Goal: Information Seeking & Learning: Learn about a topic

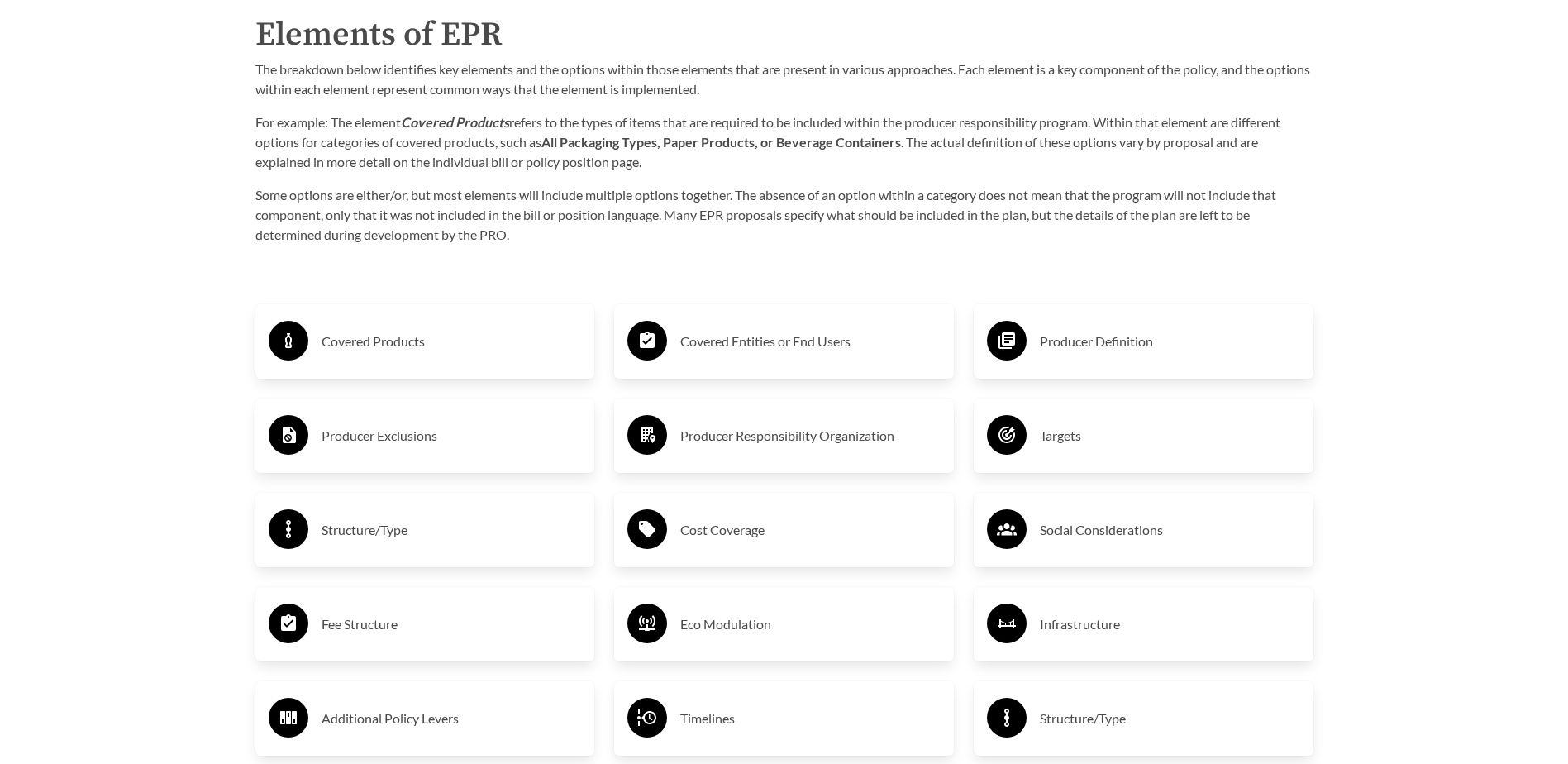
scroll to position [2727, 0]
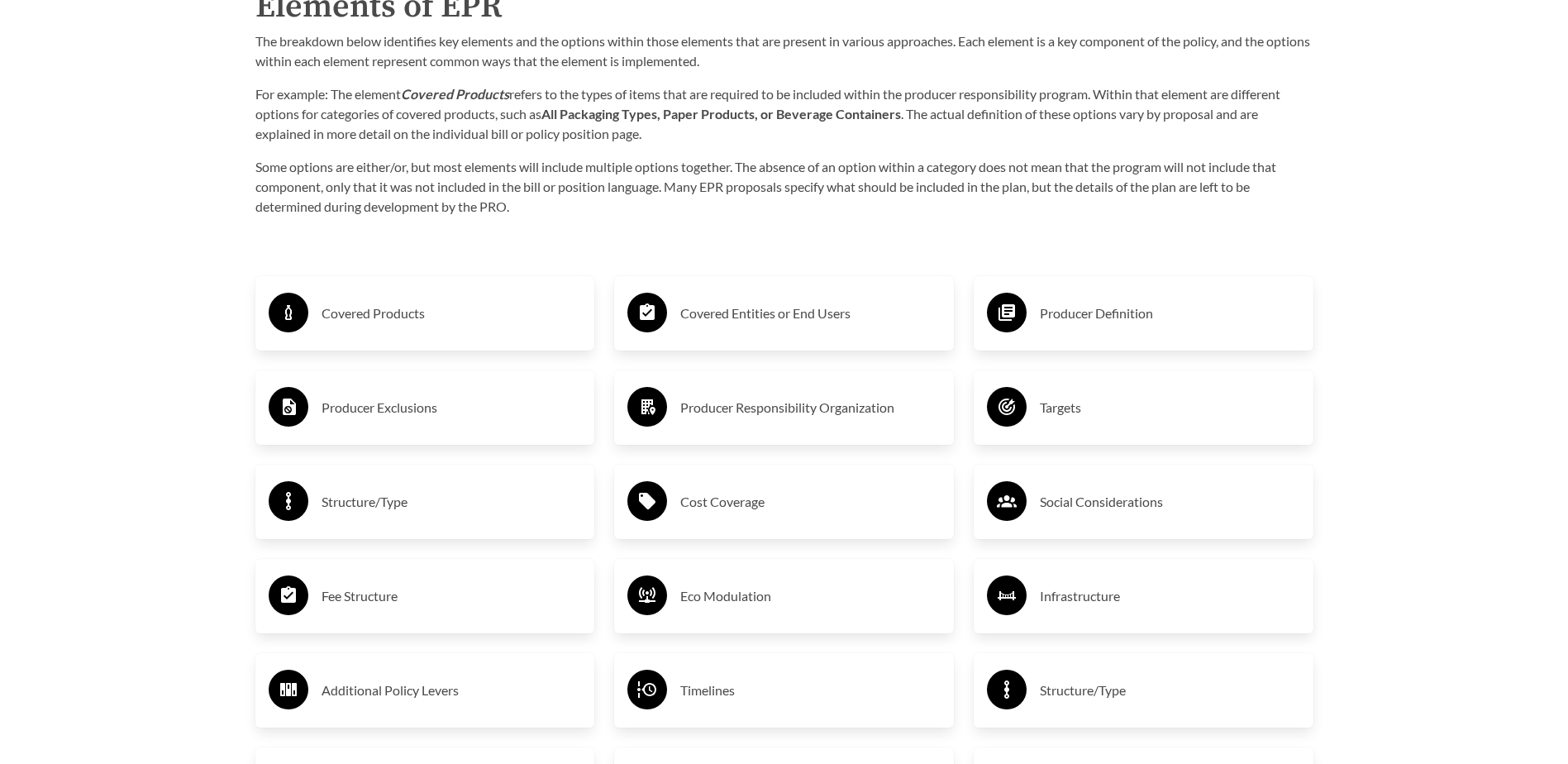
click at [384, 333] on div "Covered Products" at bounding box center [425, 313] width 314 height 48
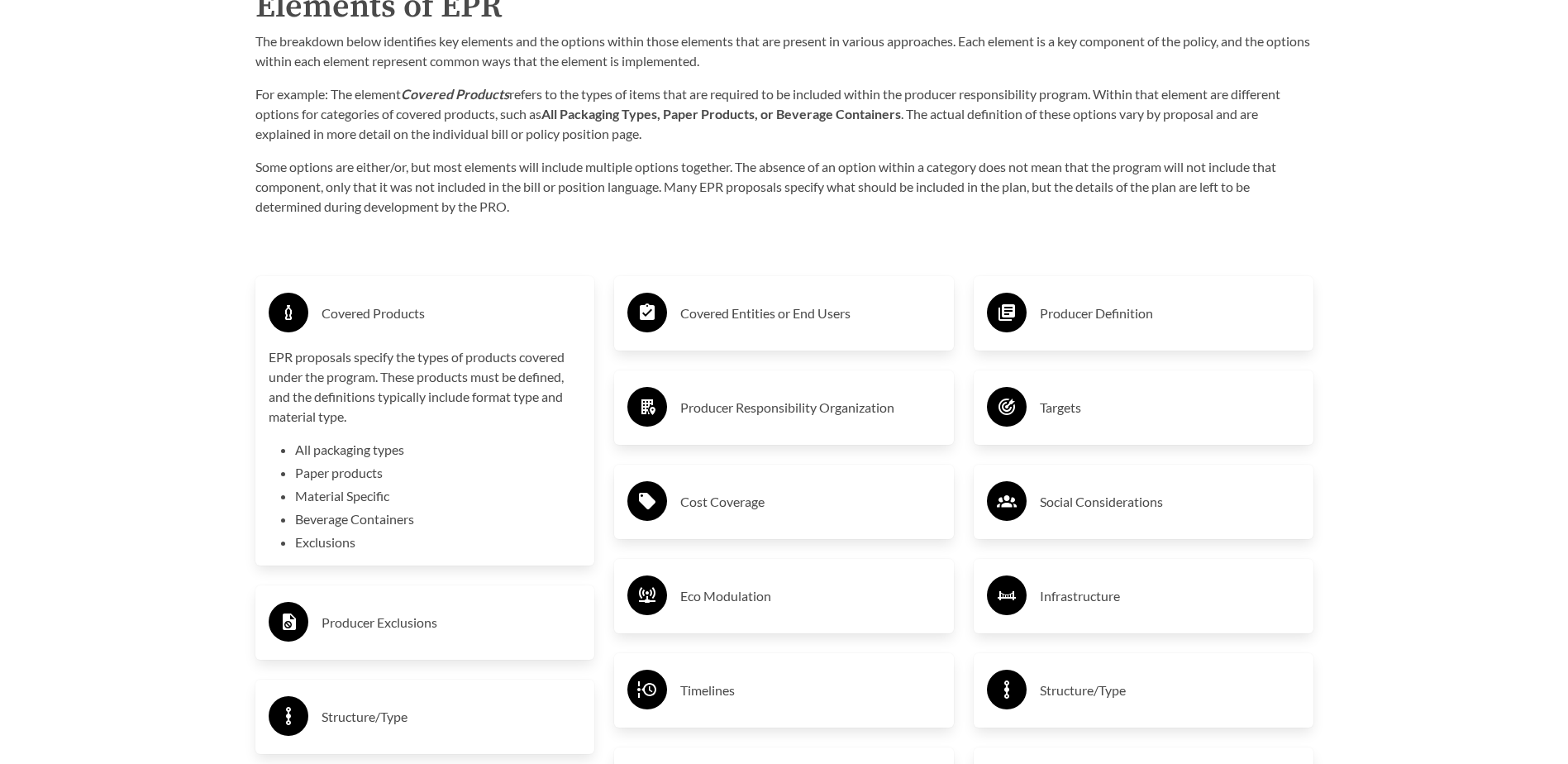
click at [388, 317] on h3 "Covered Products" at bounding box center [452, 313] width 261 height 27
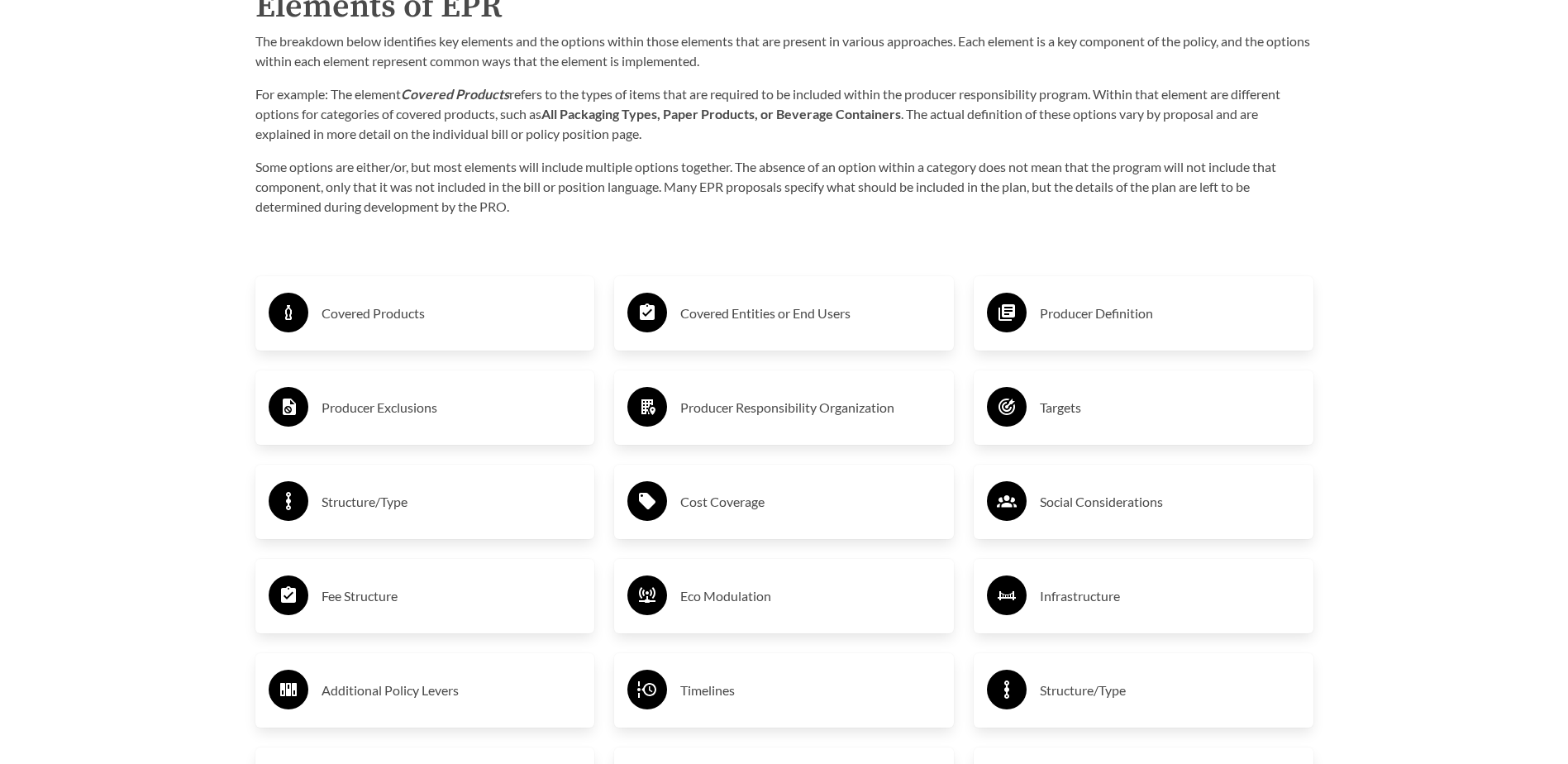
scroll to position [2809, 0]
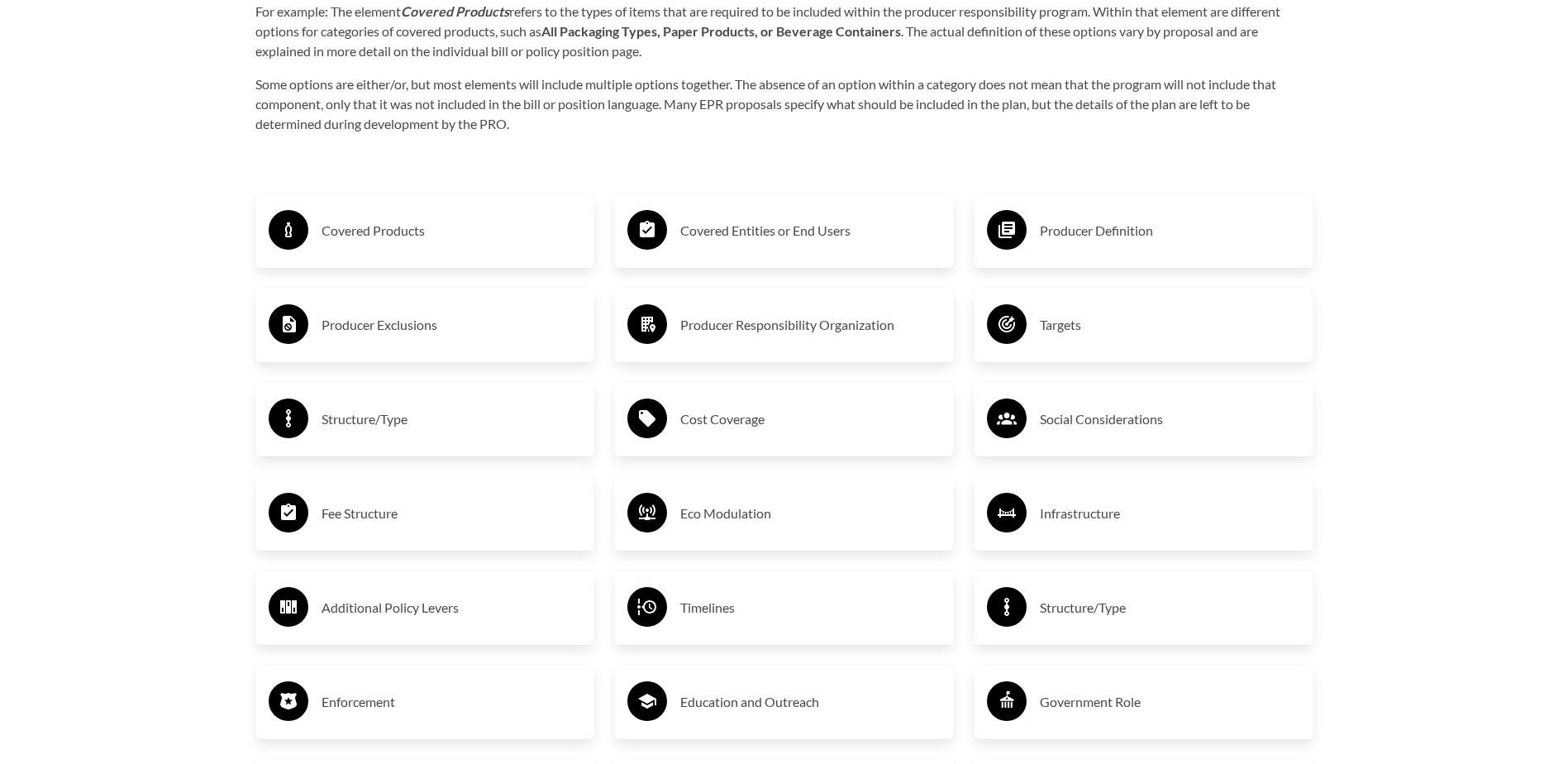
click at [449, 336] on h3 "Producer Exclusions" at bounding box center [452, 324] width 261 height 27
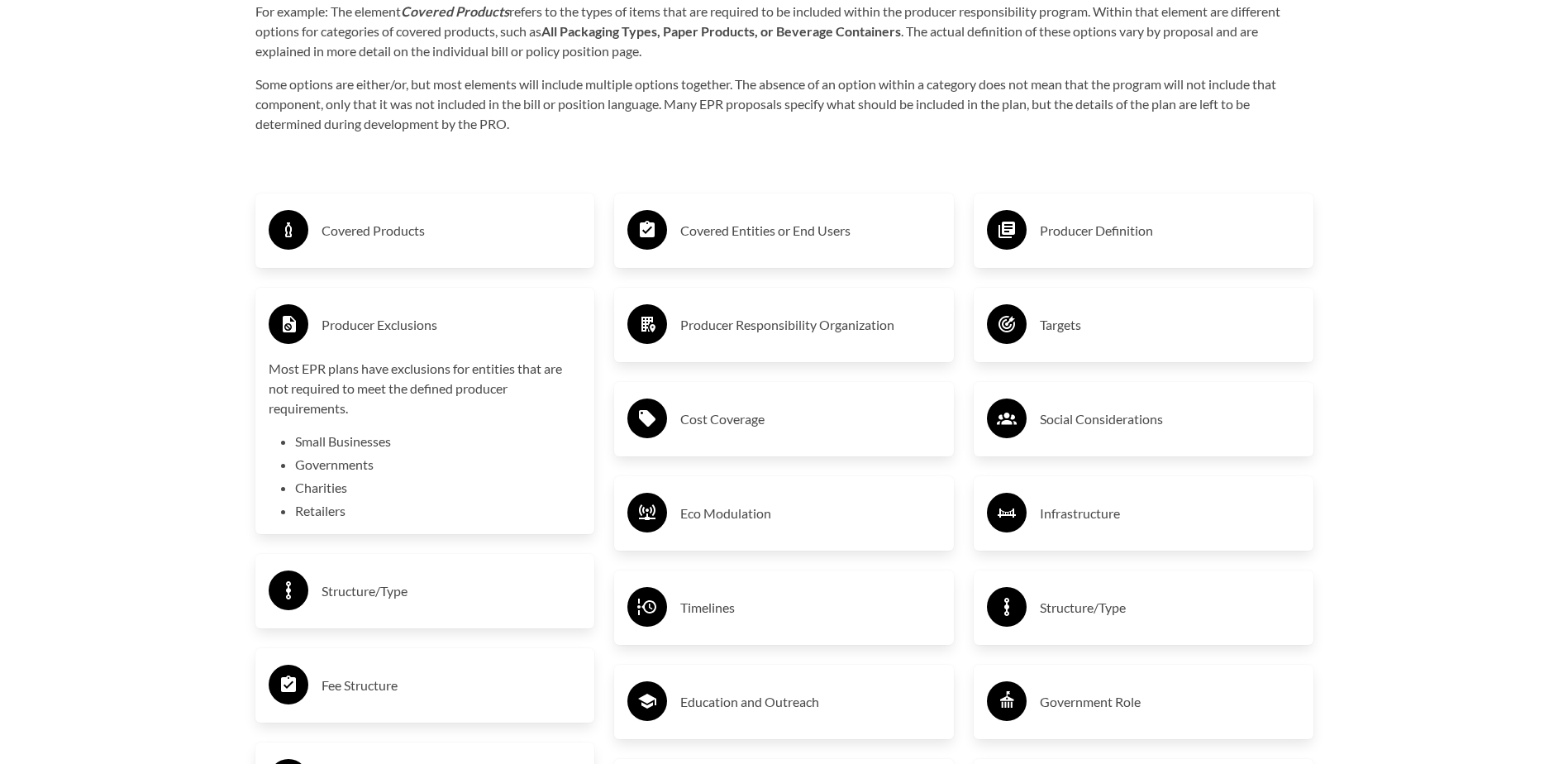
click at [449, 336] on h3 "Producer Exclusions" at bounding box center [452, 324] width 261 height 27
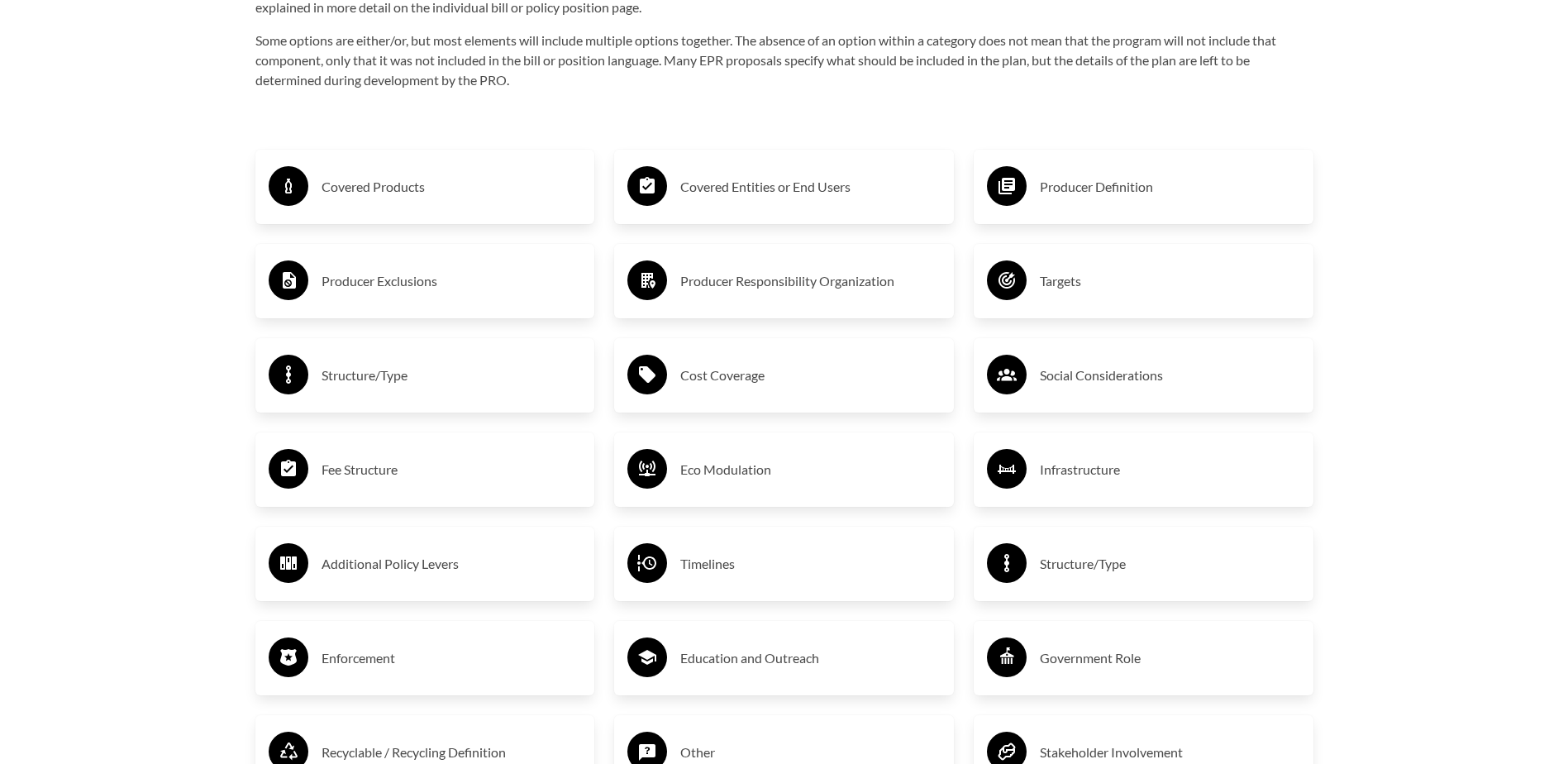
scroll to position [2892, 0]
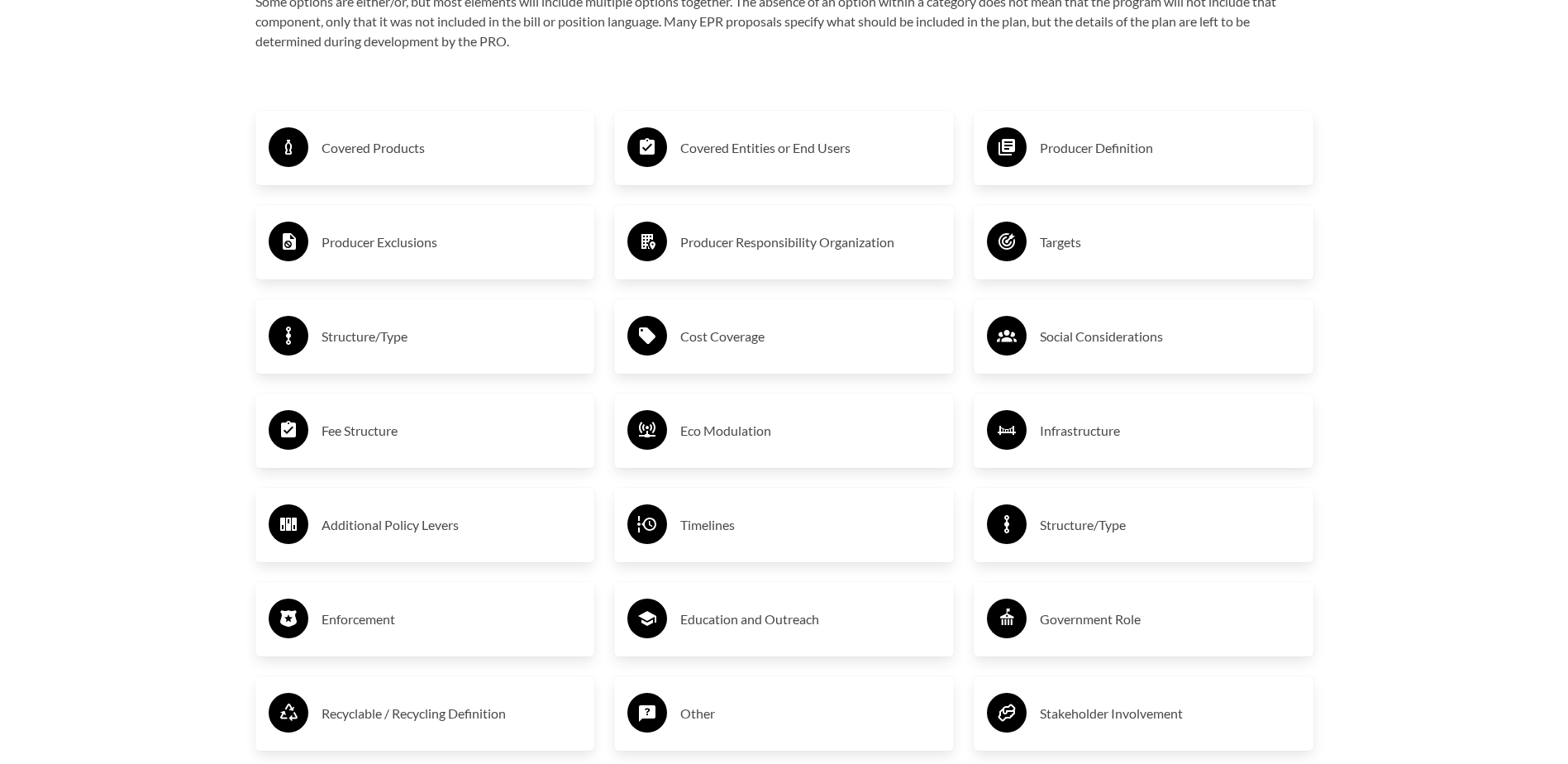
click at [429, 440] on h3 "Fee Structure" at bounding box center [452, 430] width 261 height 27
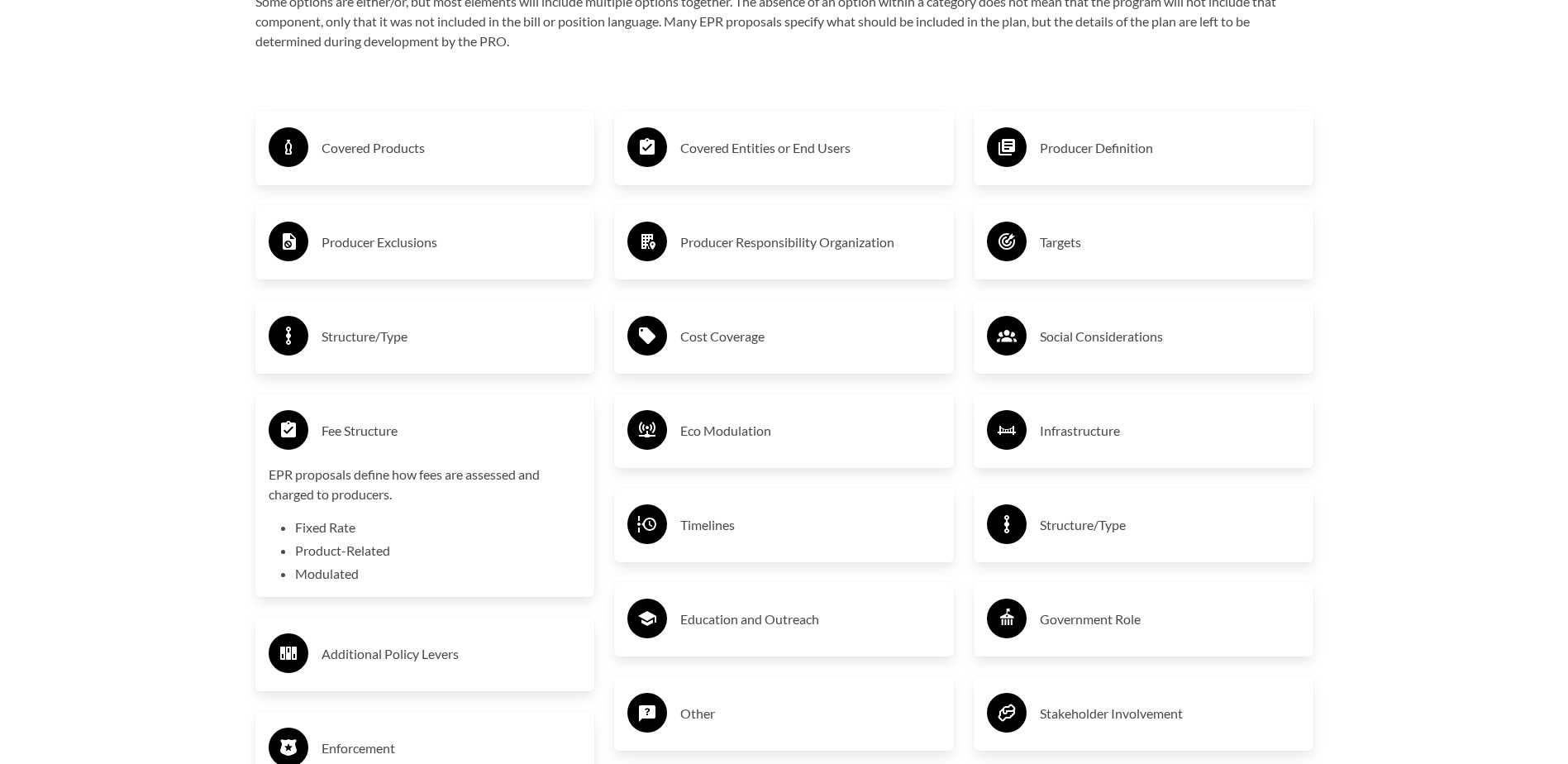
click at [429, 440] on h3 "Fee Structure" at bounding box center [452, 430] width 261 height 27
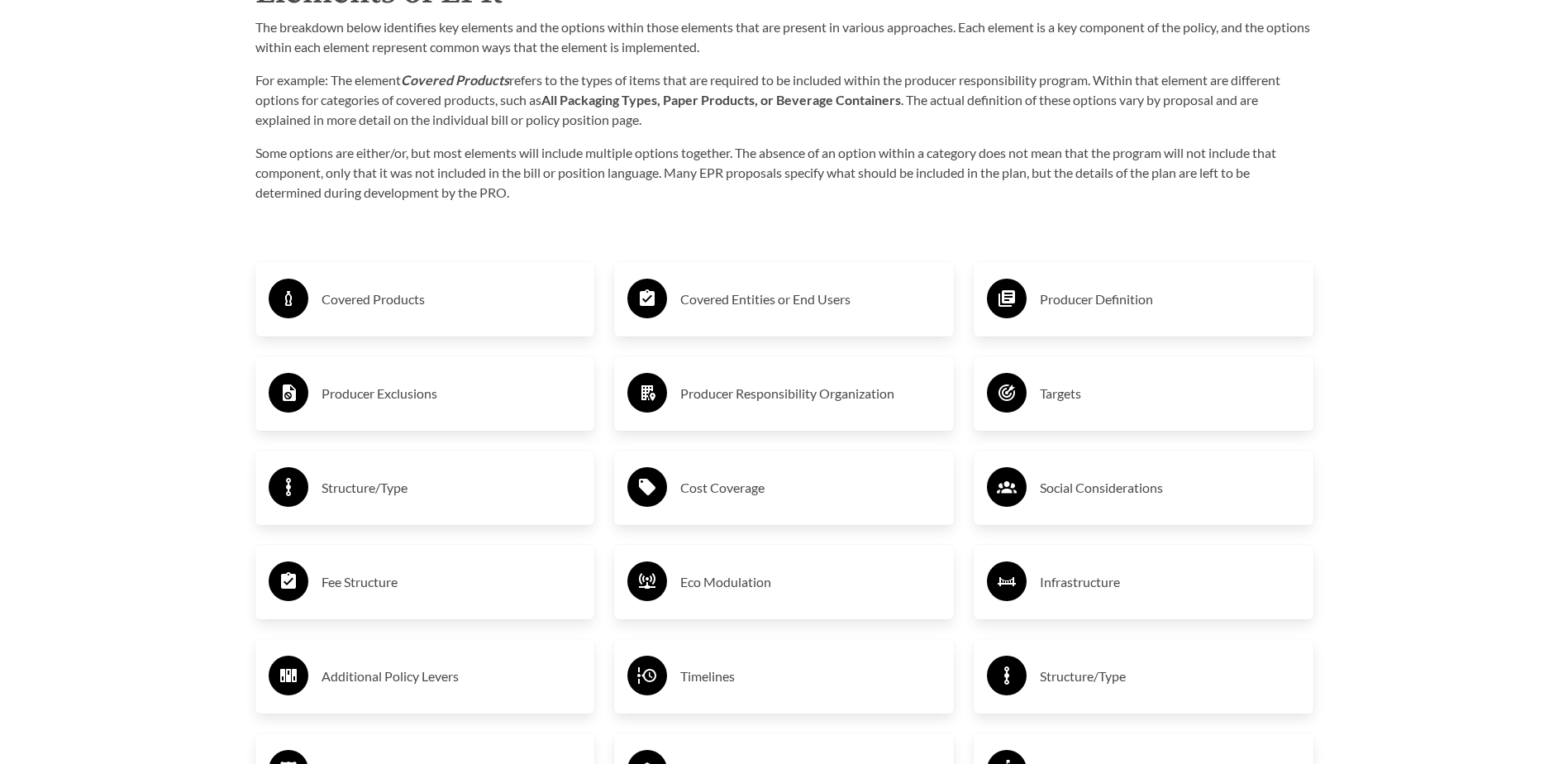
scroll to position [2726, 0]
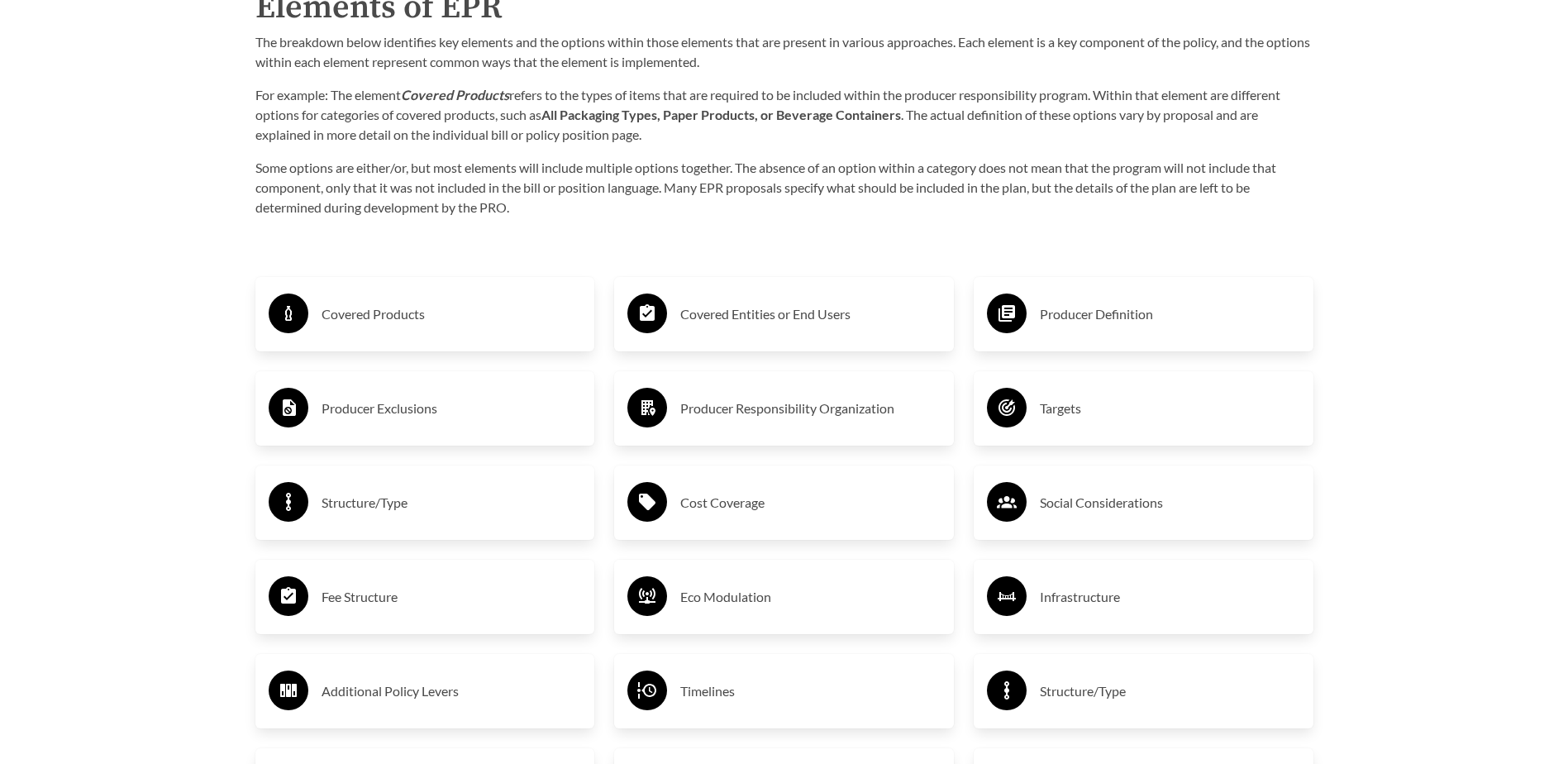
click at [1114, 316] on h3 "Producer Definition" at bounding box center [1170, 314] width 261 height 27
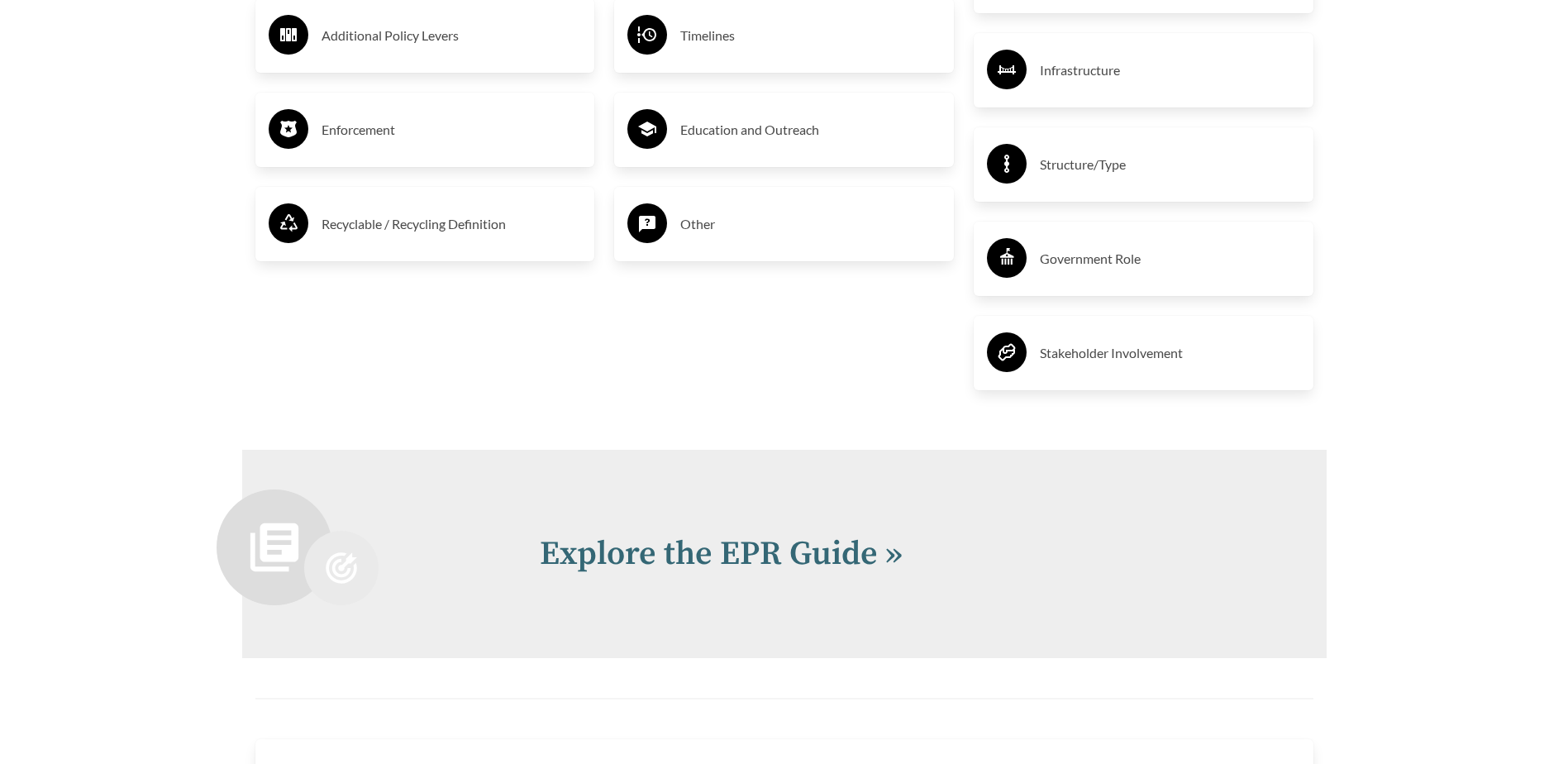
scroll to position [3387, 0]
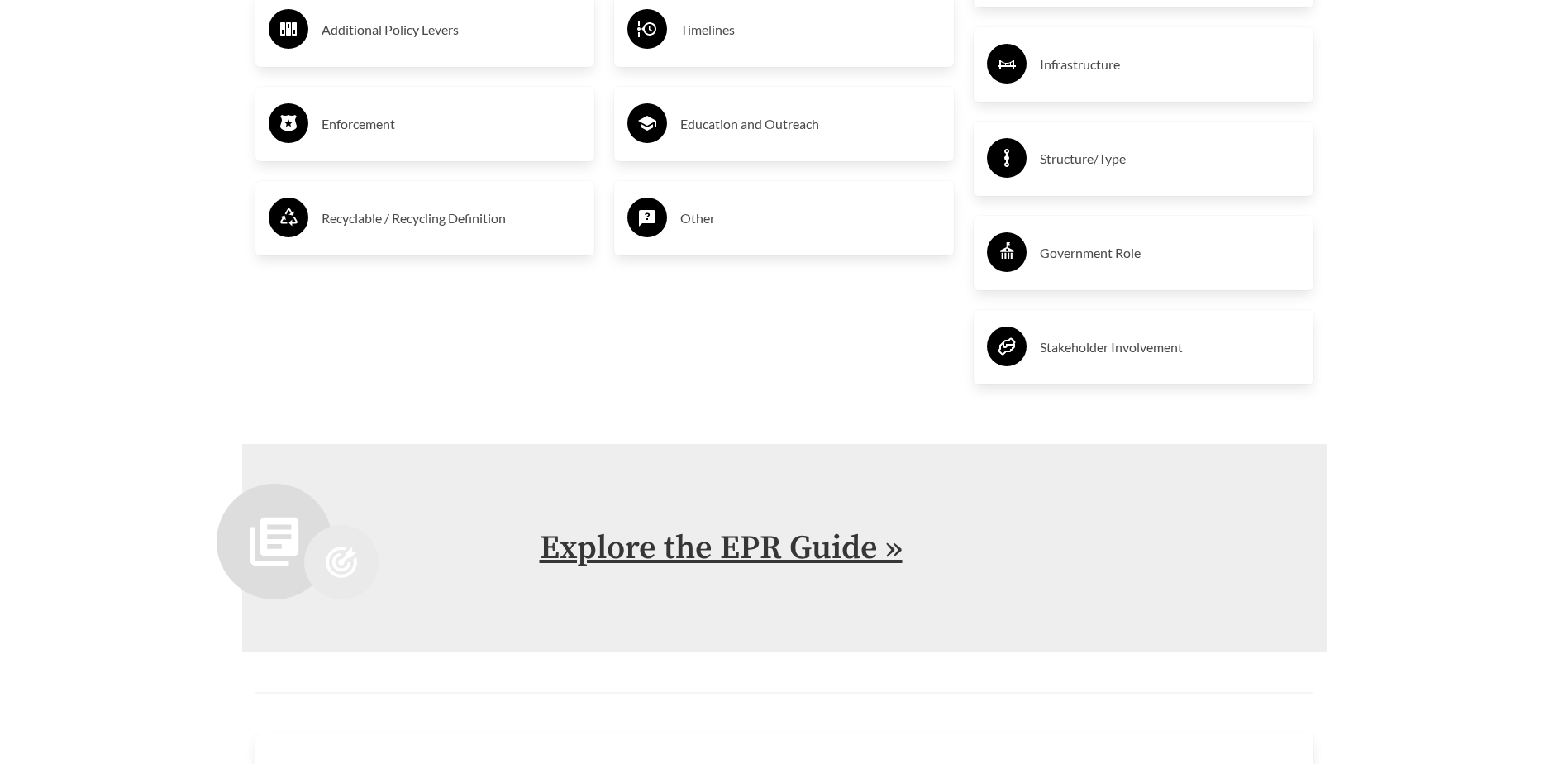
click at [893, 552] on link "Explore the EPR Guide »" at bounding box center [721, 548] width 363 height 41
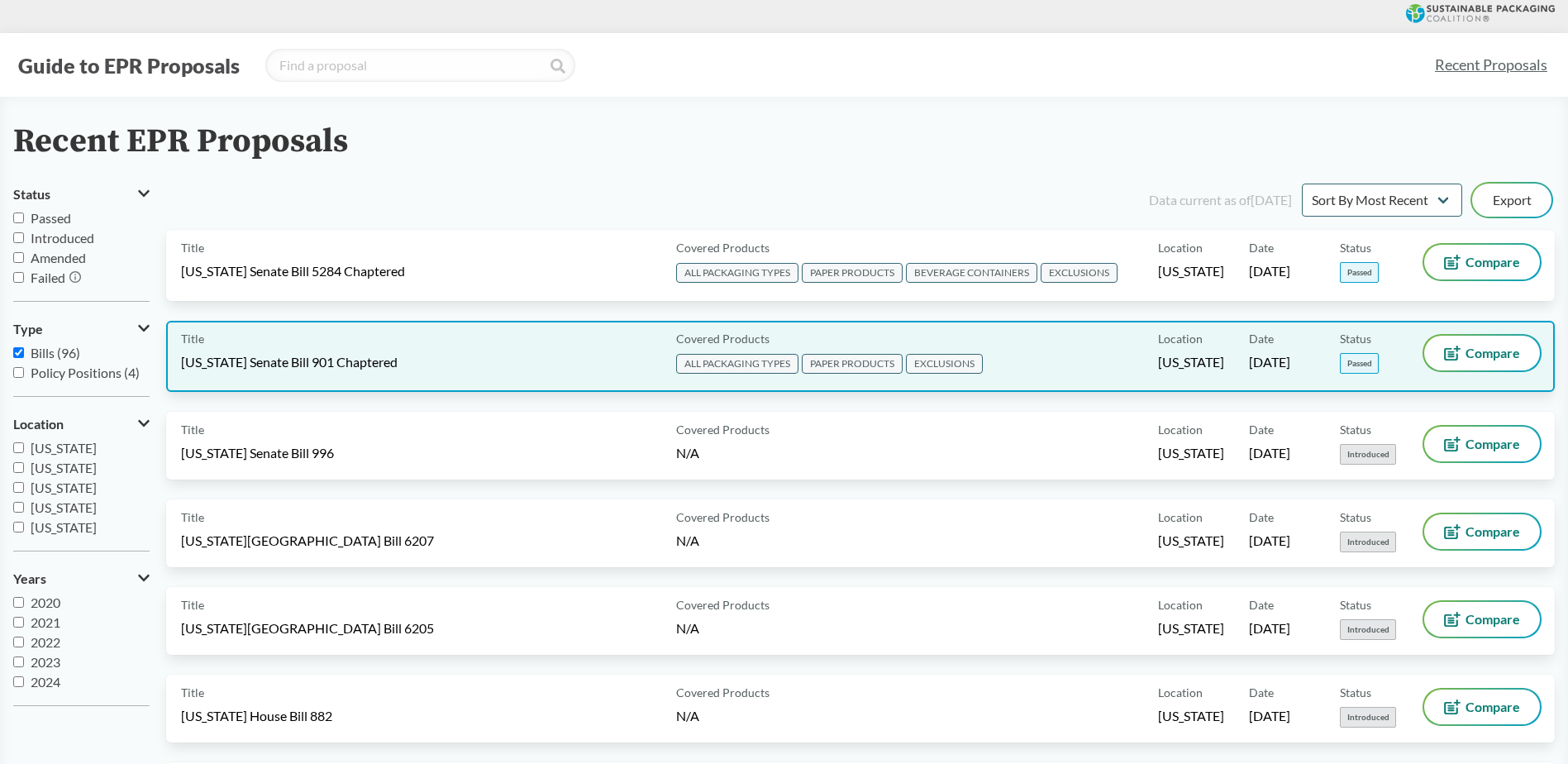
click at [324, 366] on span "[US_STATE] Senate Bill 901 Chaptered" at bounding box center [289, 362] width 216 height 18
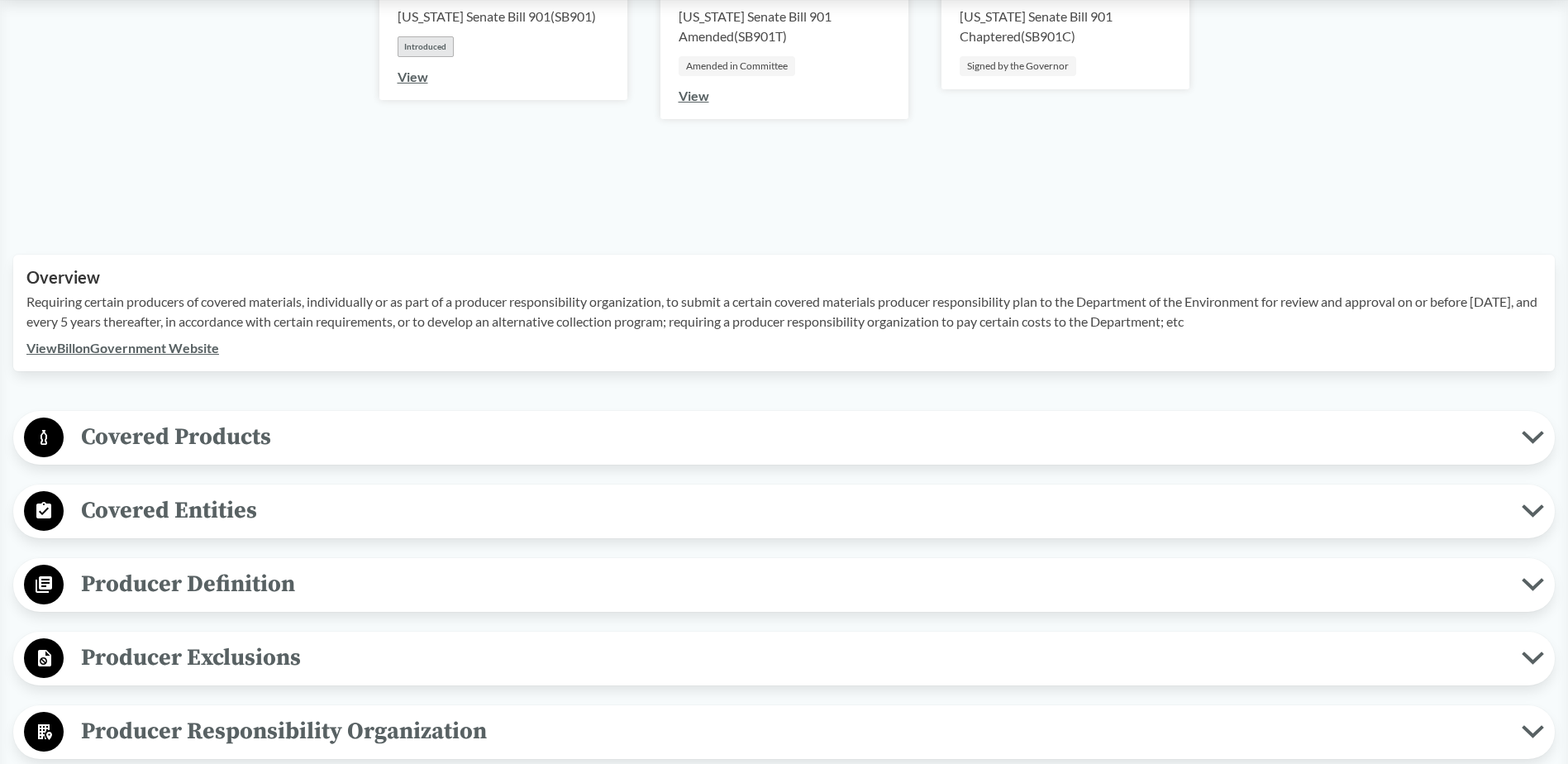
scroll to position [330, 0]
click at [1527, 427] on button "Covered Products" at bounding box center [784, 437] width 1531 height 42
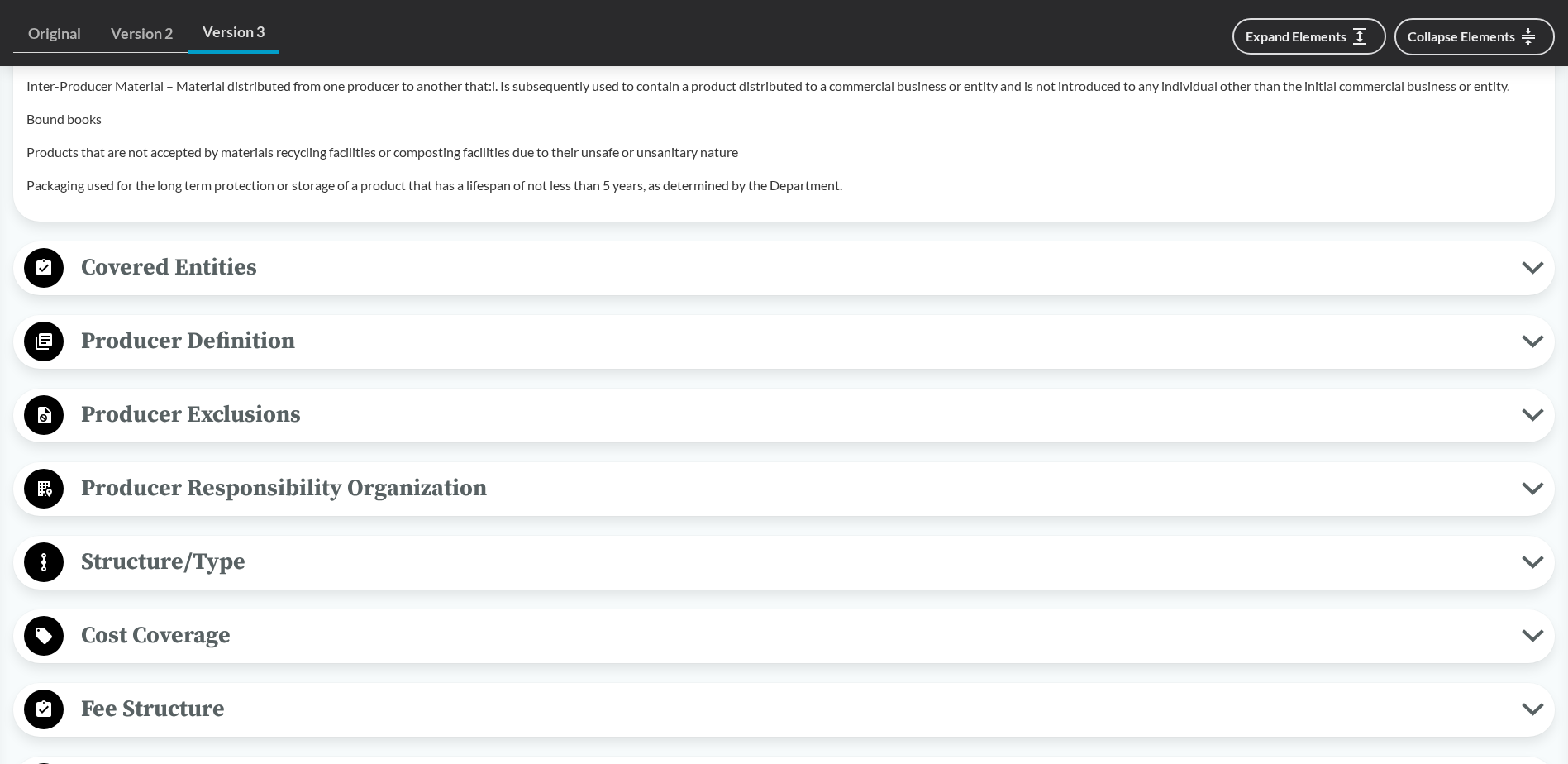
scroll to position [1570, 0]
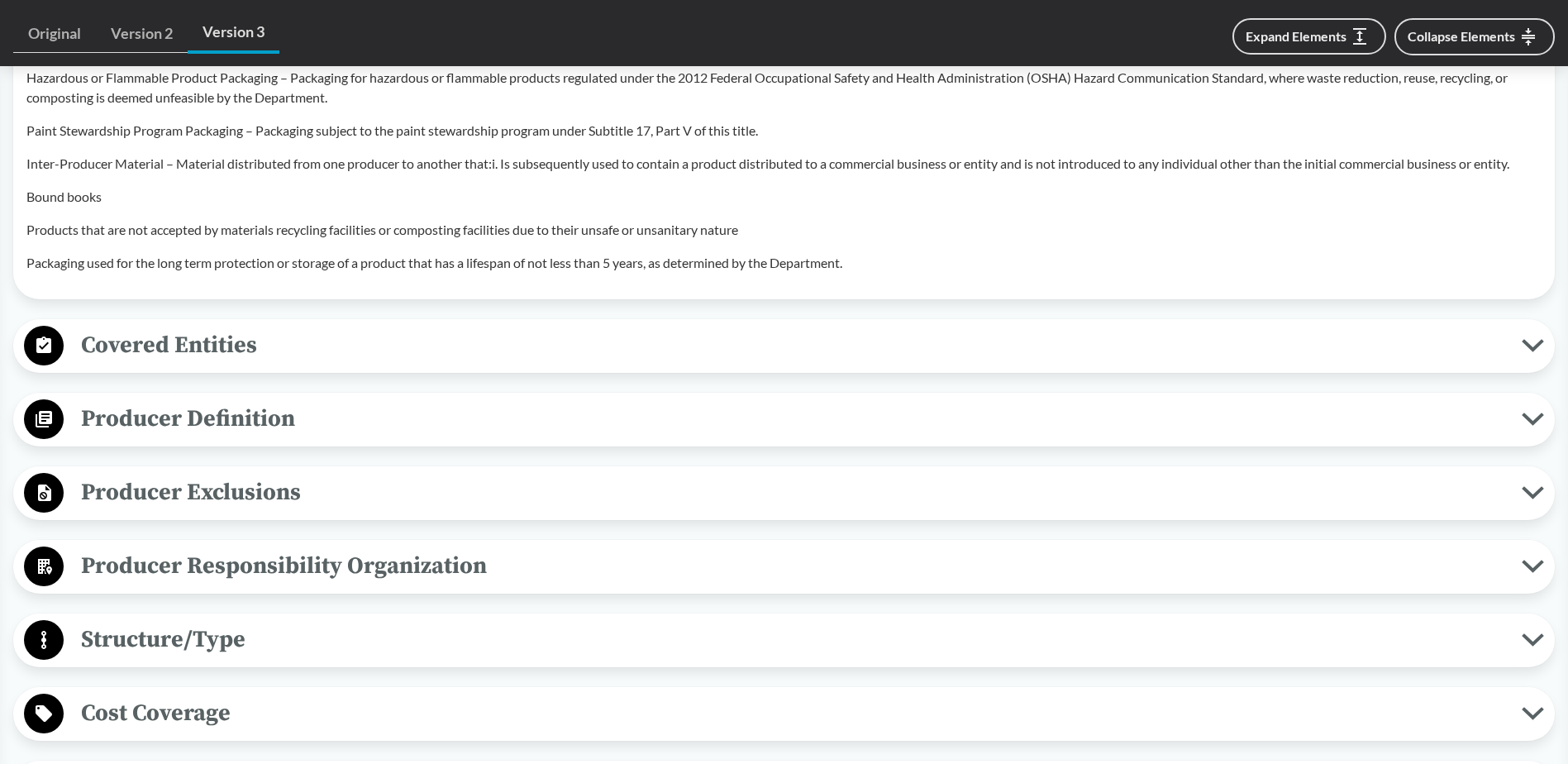
click at [1531, 324] on button "Covered Entities" at bounding box center [784, 345] width 1531 height 42
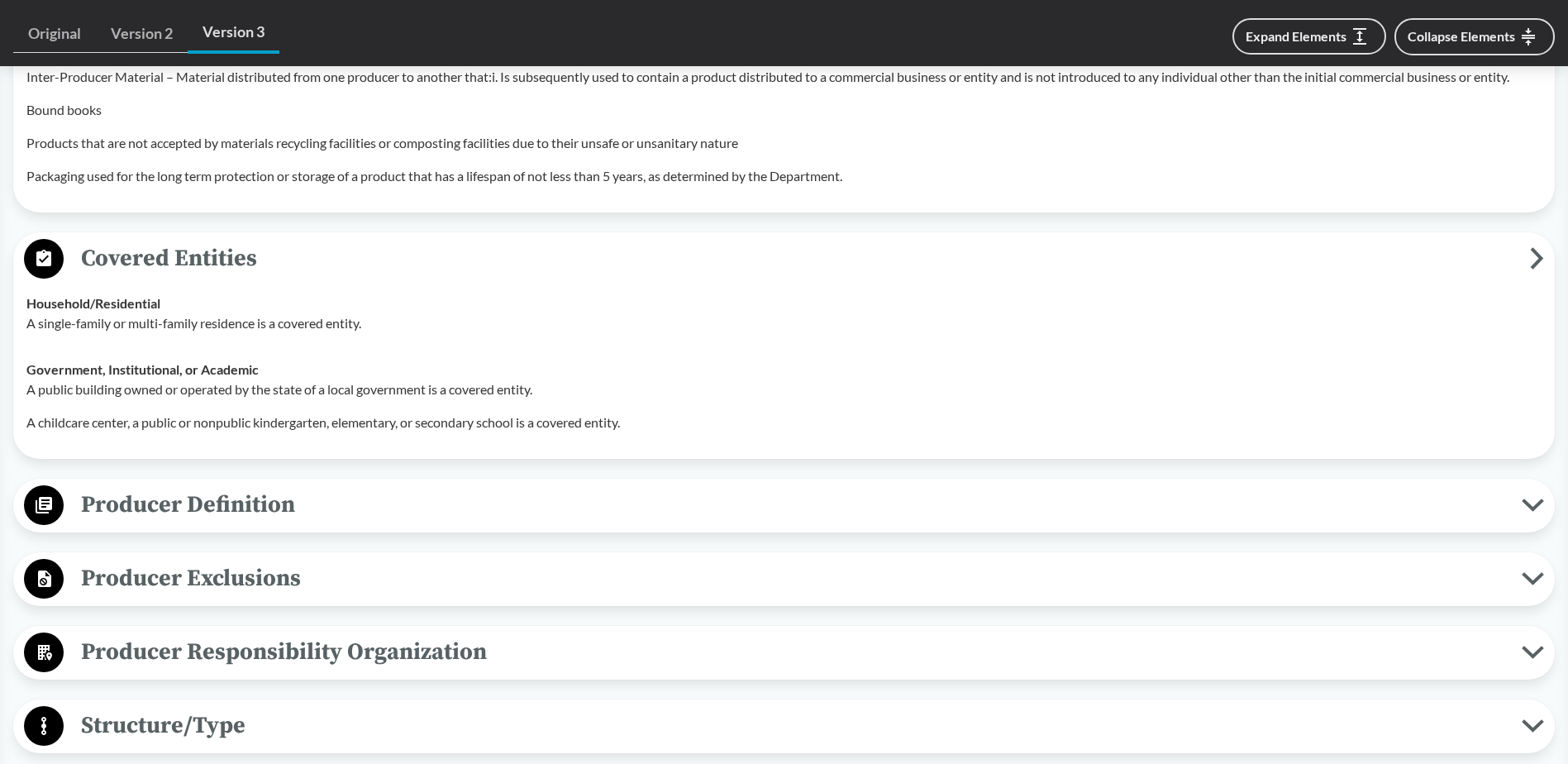
scroll to position [1653, 0]
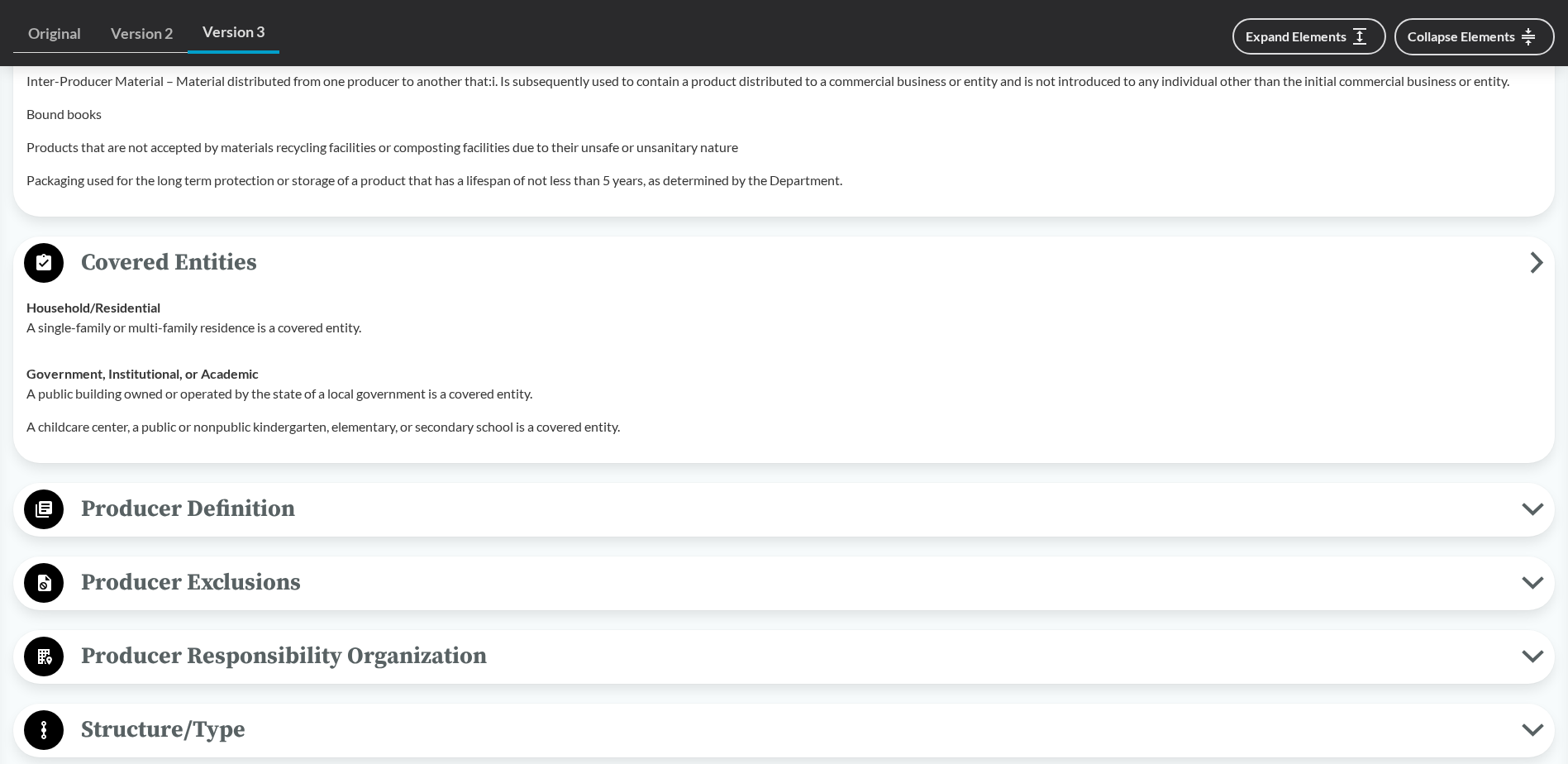
click at [1536, 502] on icon at bounding box center [1533, 508] width 23 height 13
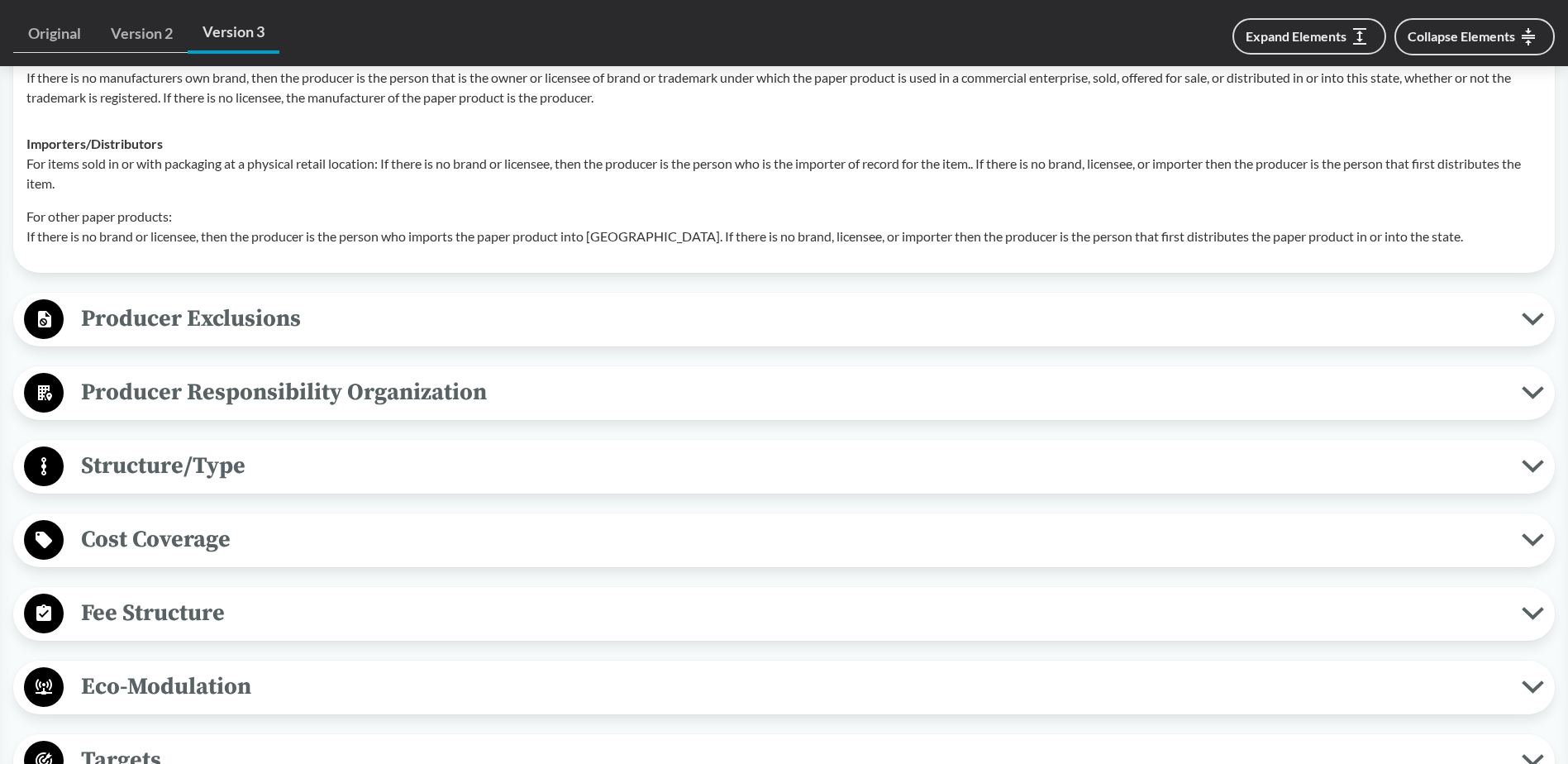
scroll to position [2479, 0]
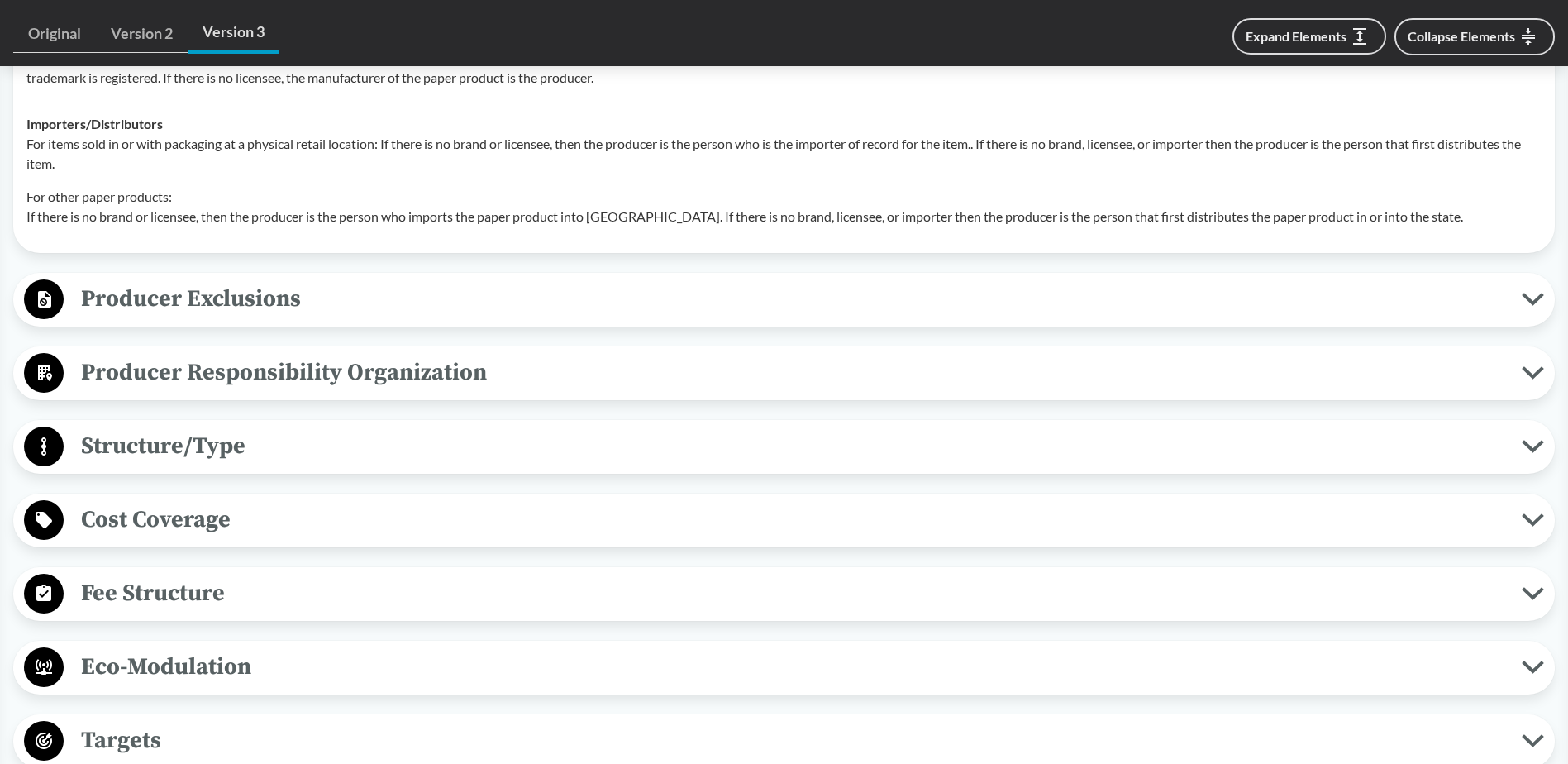
click at [1535, 366] on icon at bounding box center [1533, 372] width 23 height 13
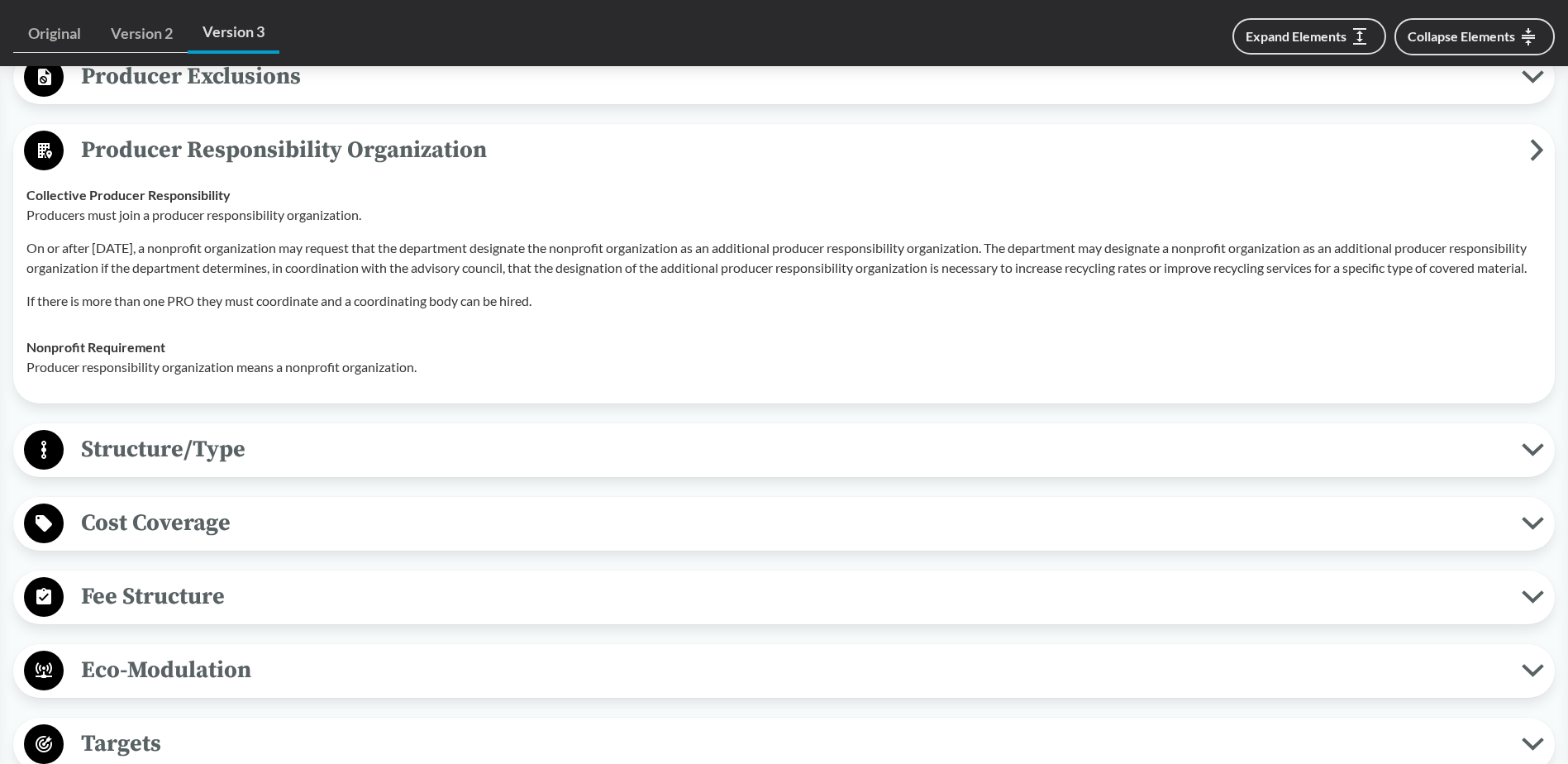
scroll to position [2727, 0]
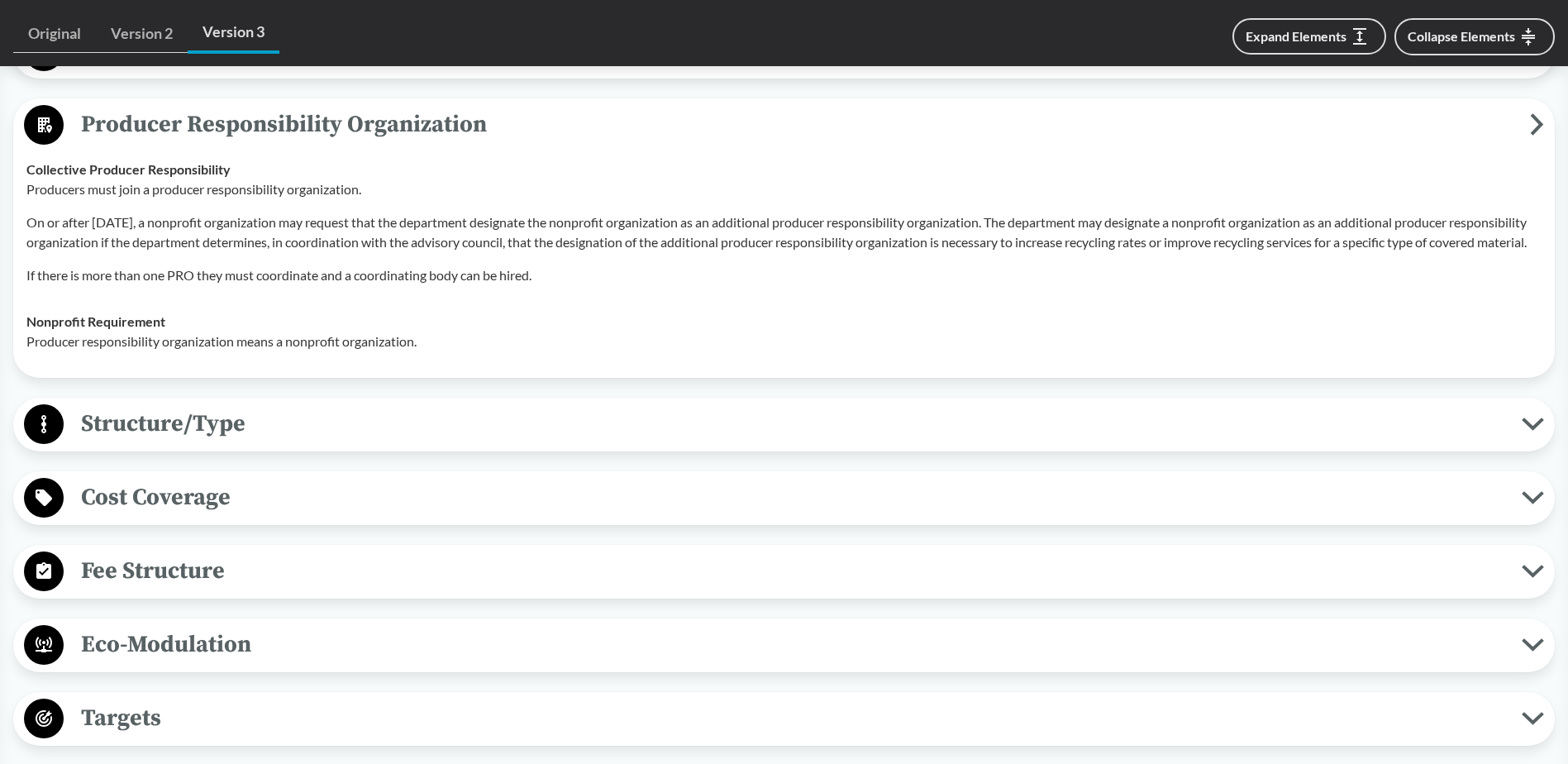
click at [1525, 500] on icon at bounding box center [1533, 497] width 23 height 13
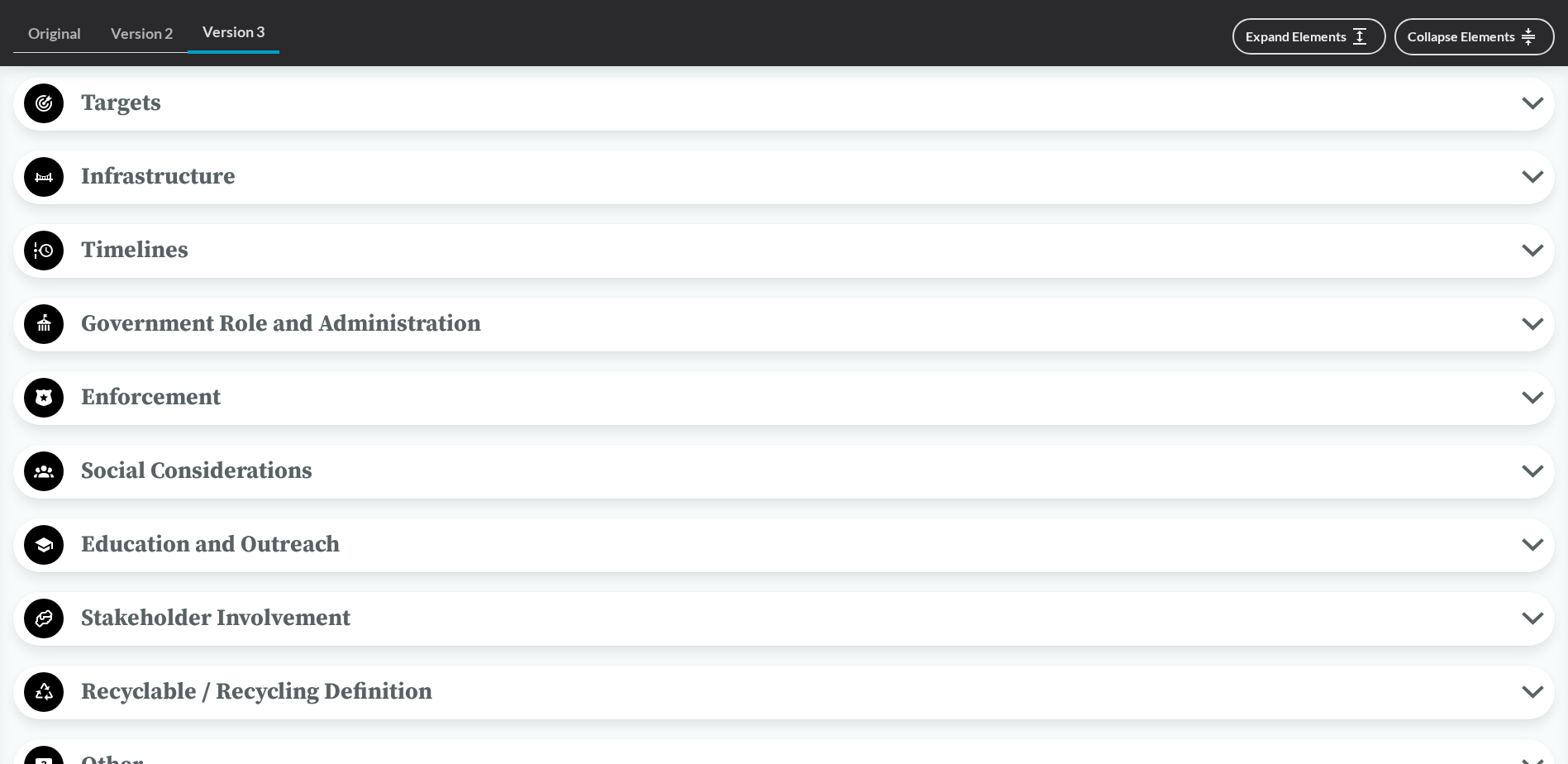
scroll to position [3719, 0]
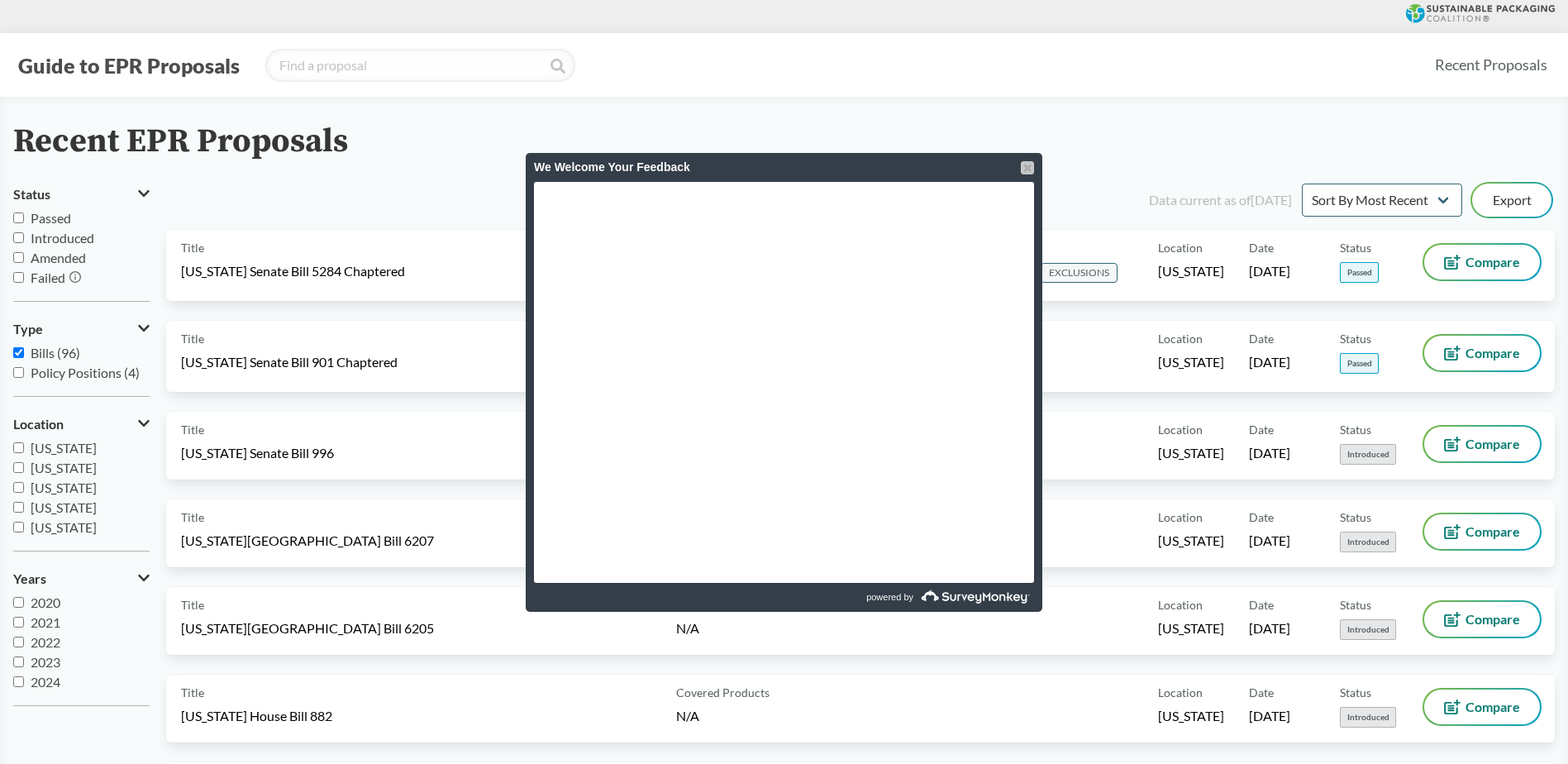
click at [1027, 168] on div at bounding box center [1027, 167] width 13 height 13
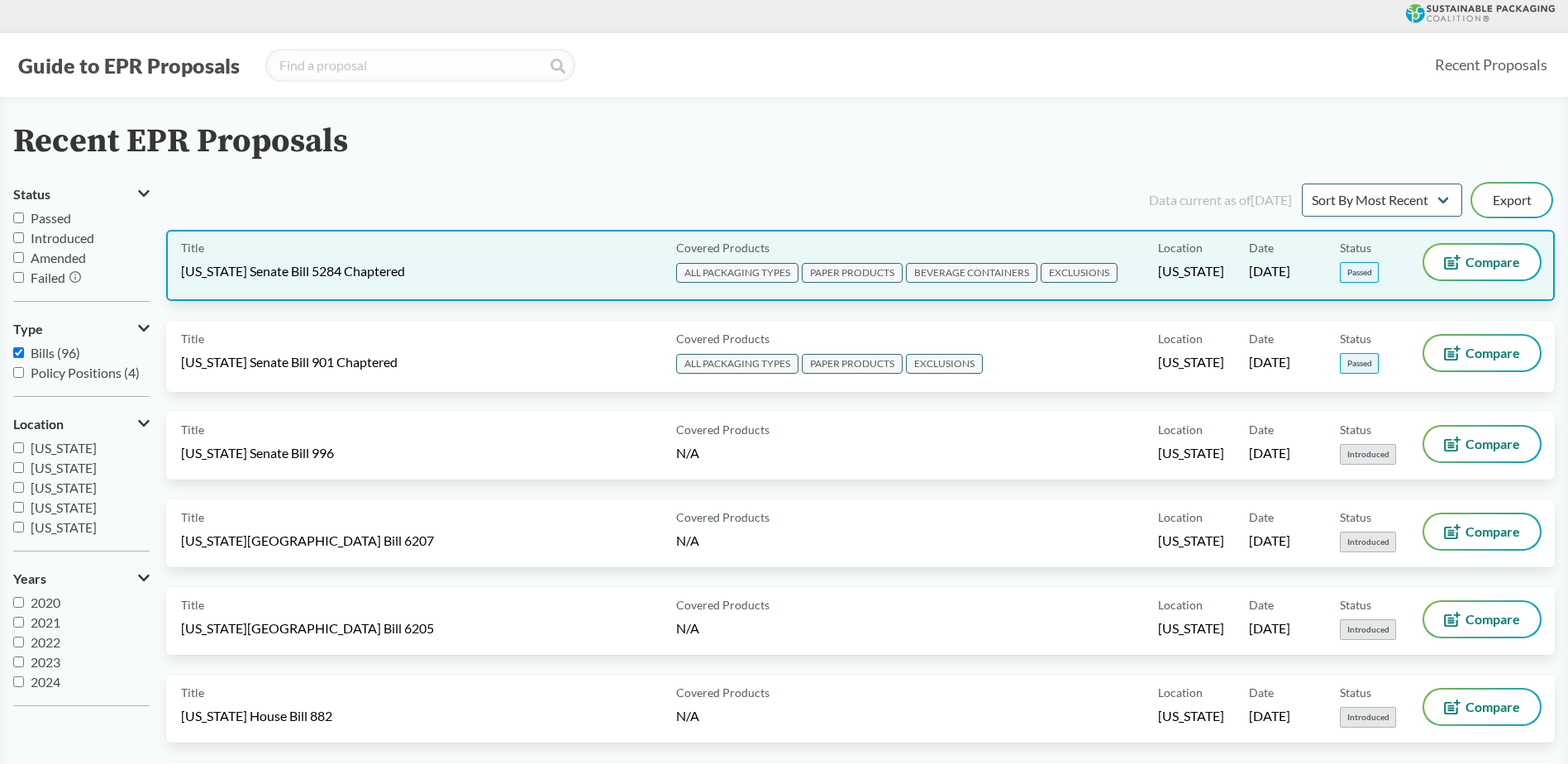
click at [298, 266] on span "[US_STATE] Senate Bill 5284 Chaptered" at bounding box center [293, 270] width 224 height 18
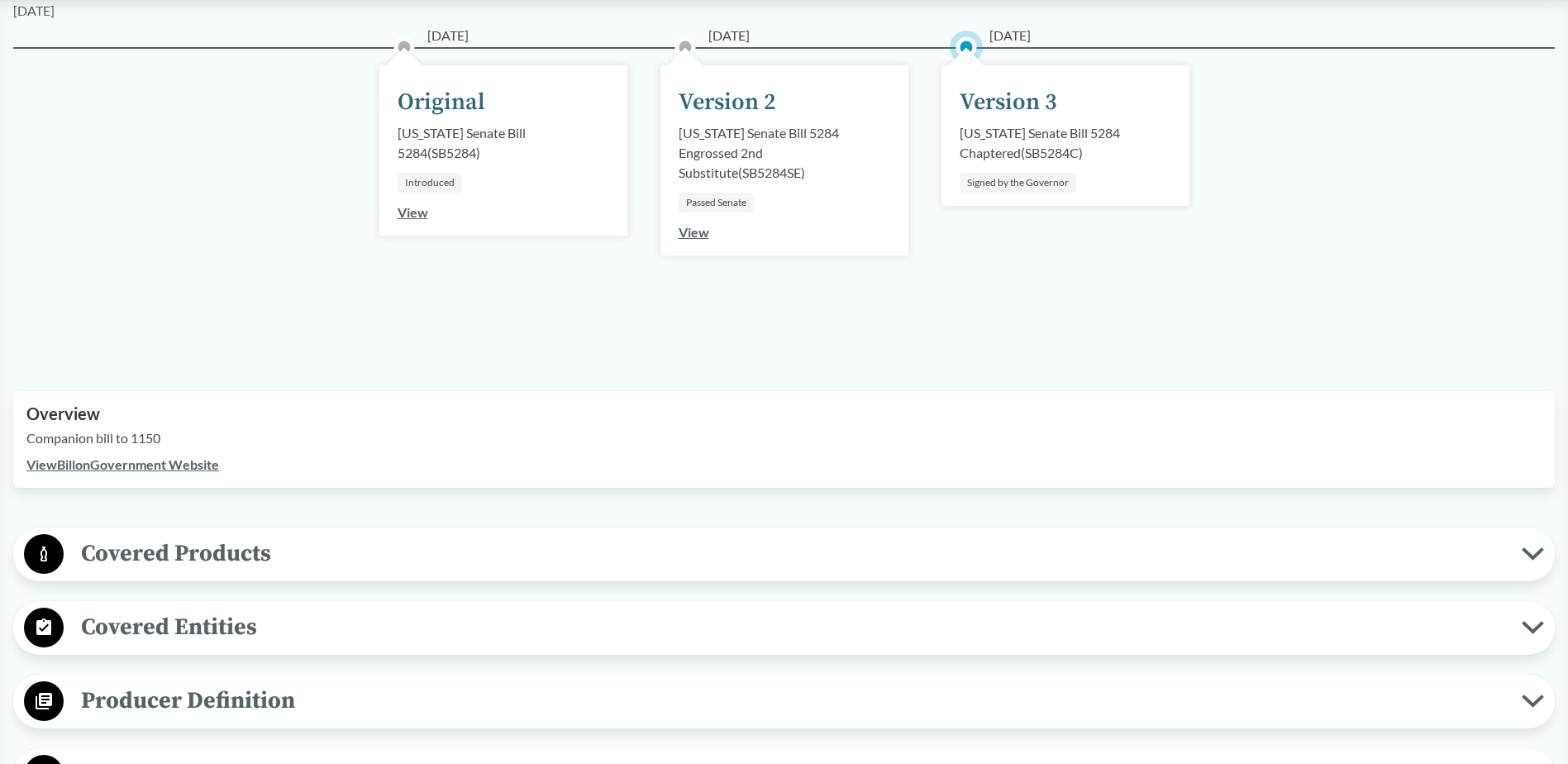
scroll to position [330, 0]
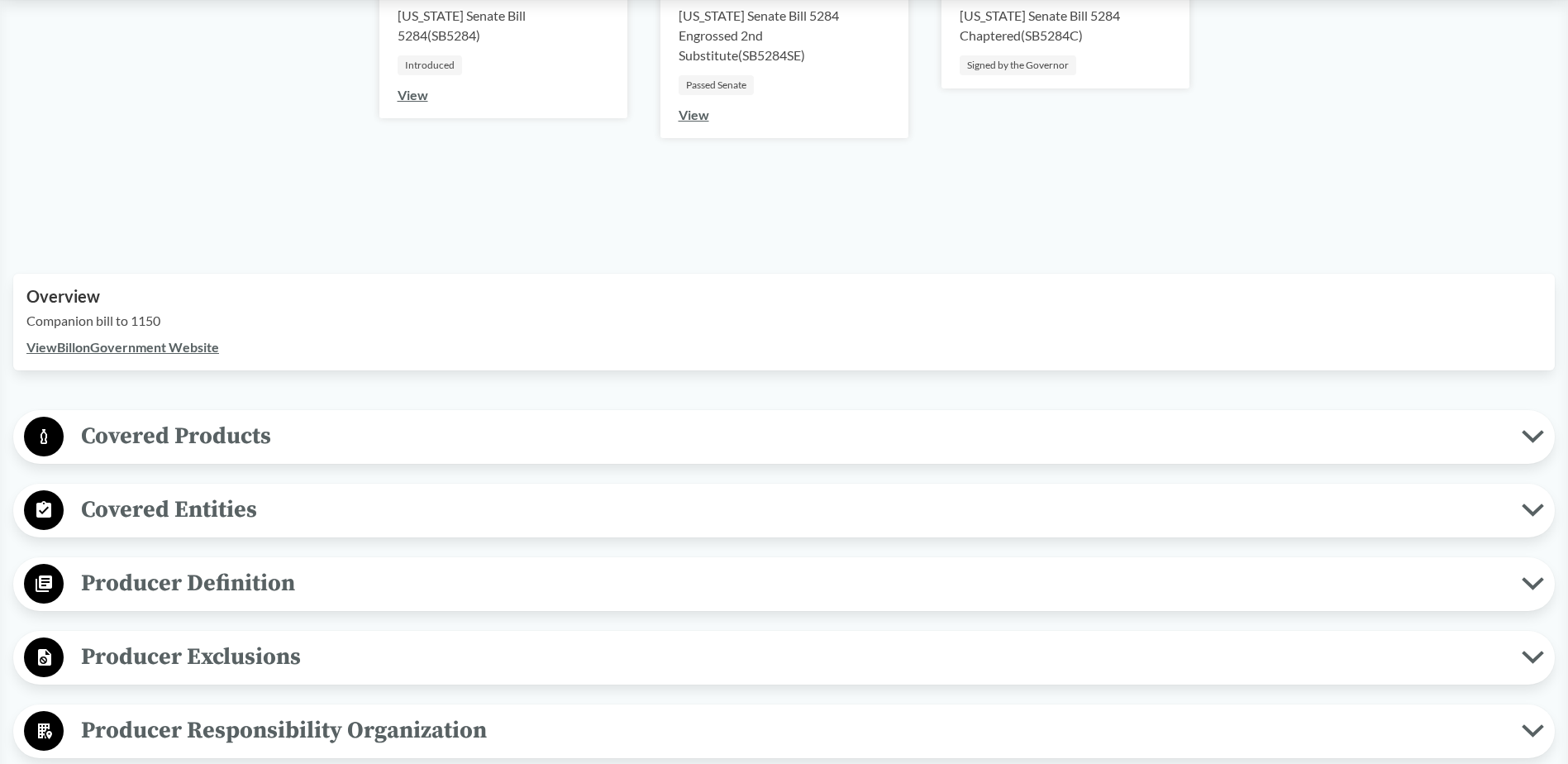
click at [1526, 437] on icon at bounding box center [1533, 436] width 23 height 13
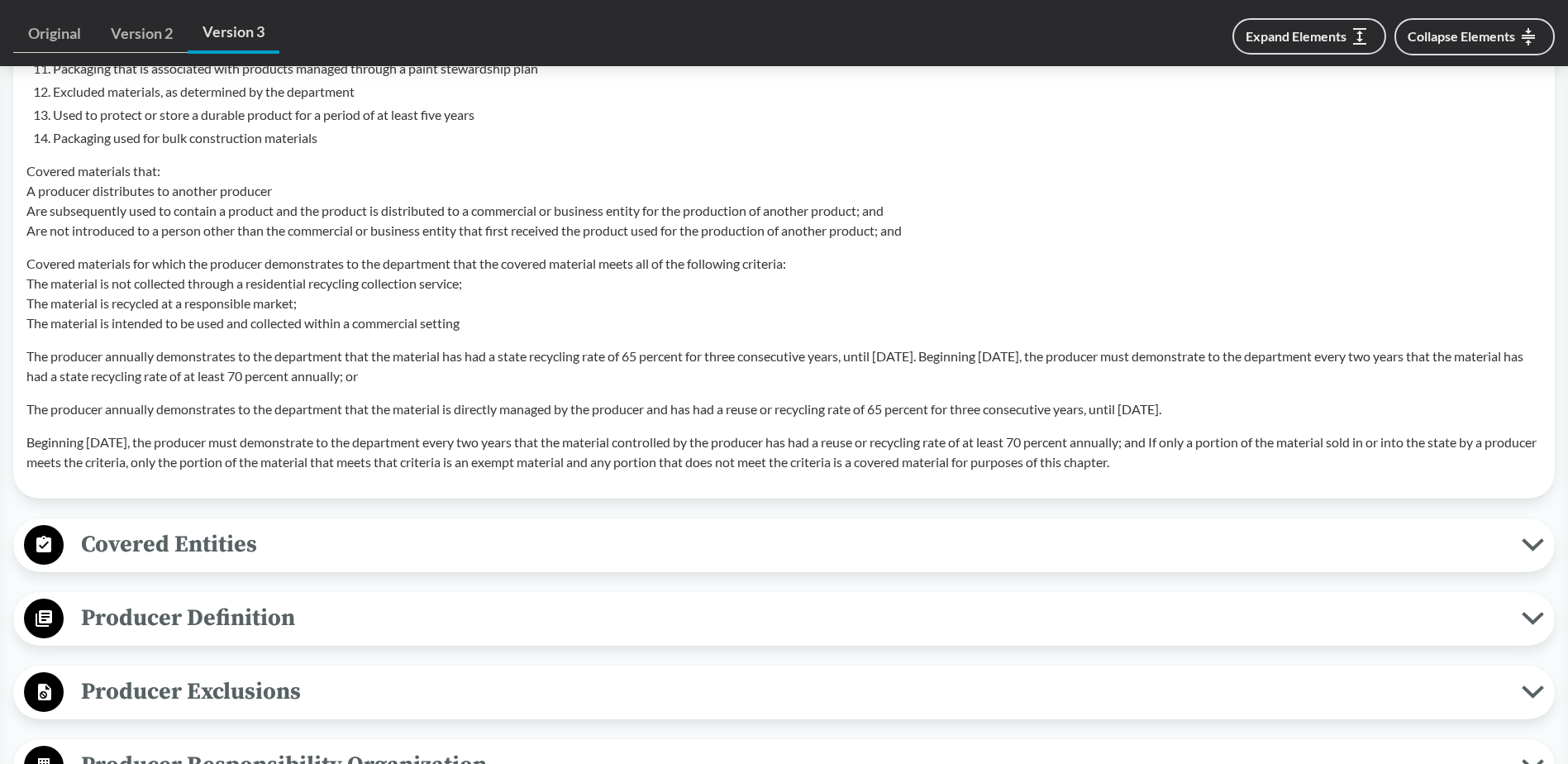
scroll to position [1653, 0]
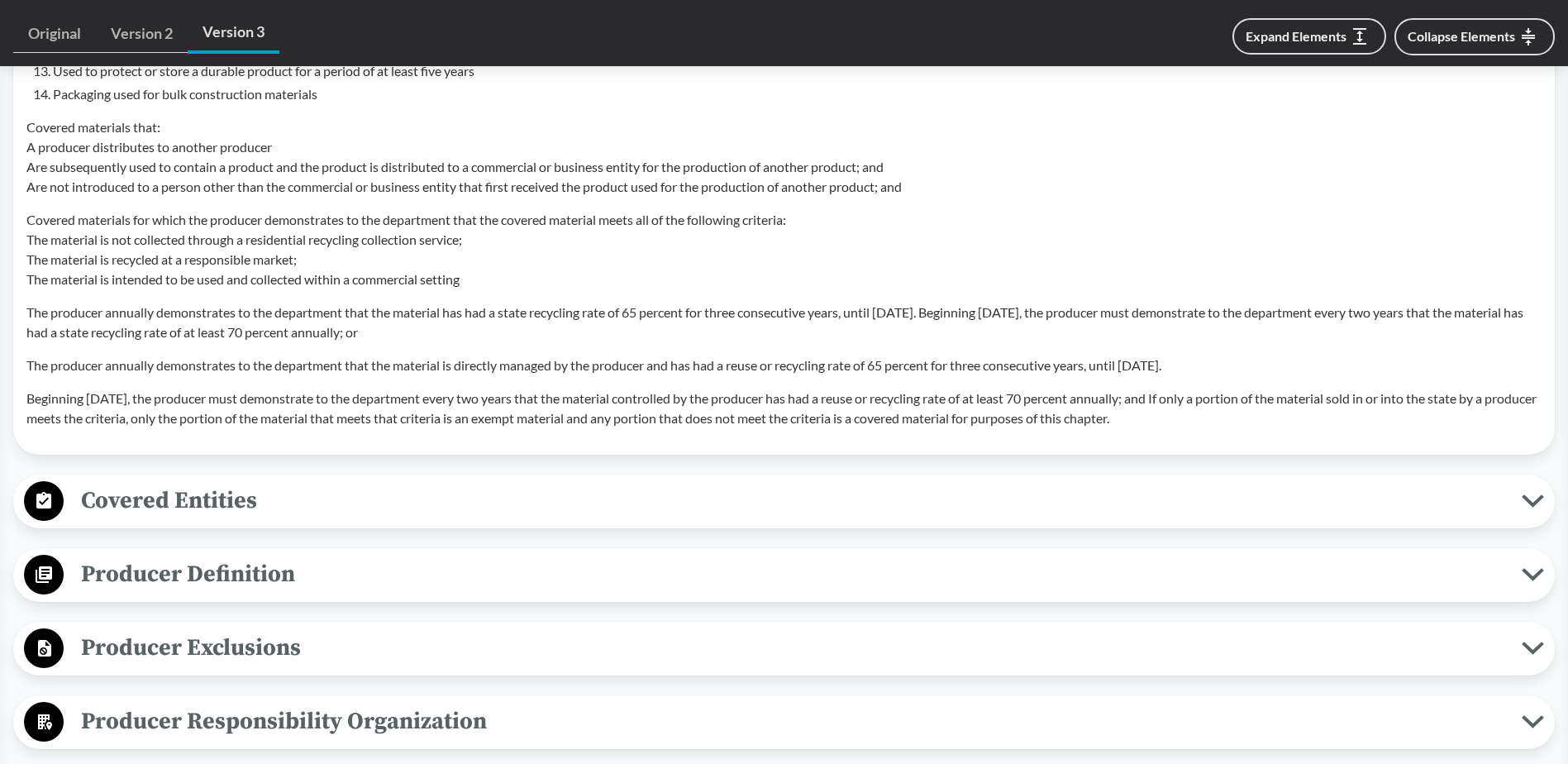
click at [1528, 500] on icon at bounding box center [1534, 500] width 18 height 8
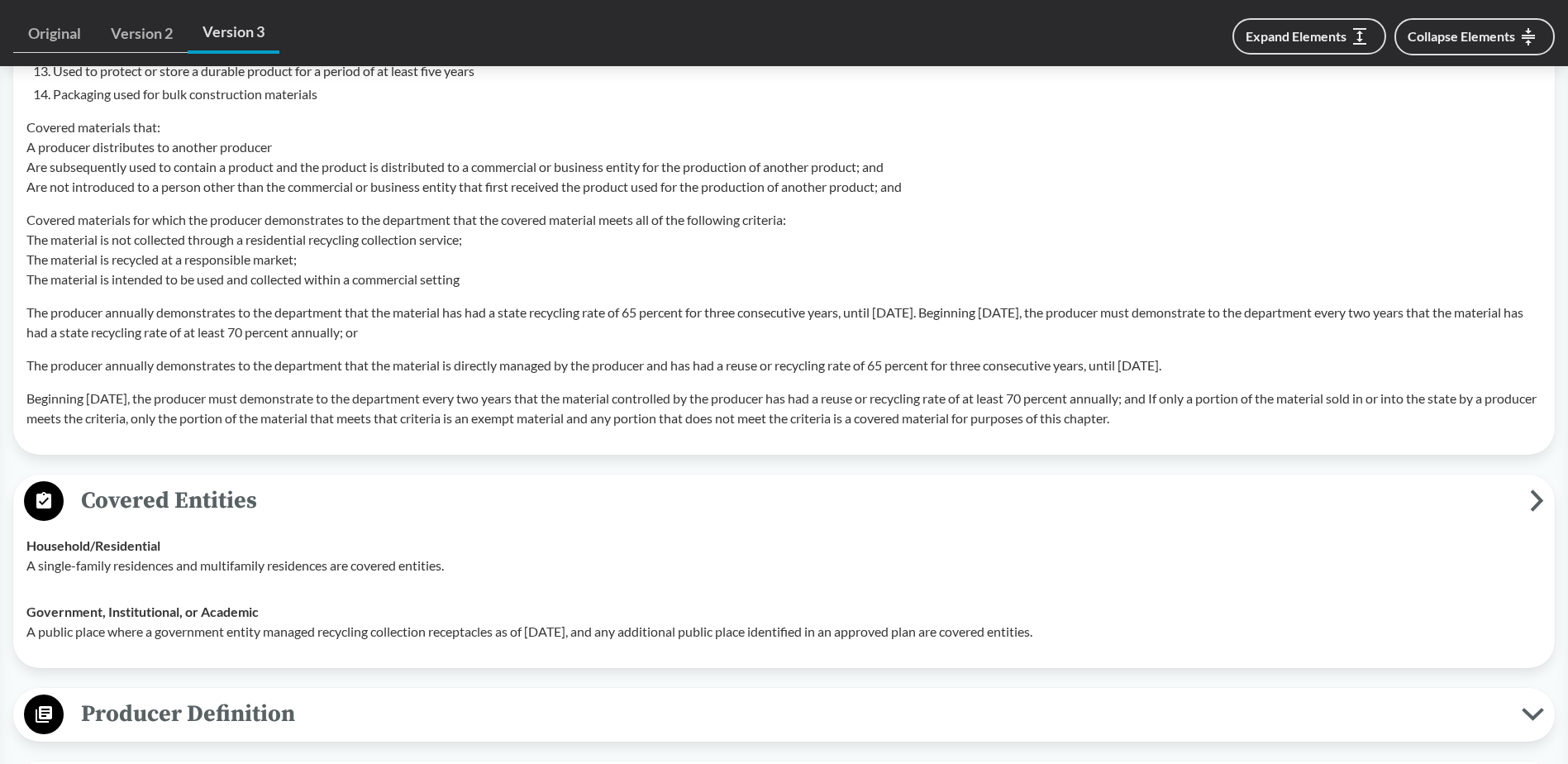
click at [1528, 500] on span "Covered Entities" at bounding box center [797, 500] width 1467 height 37
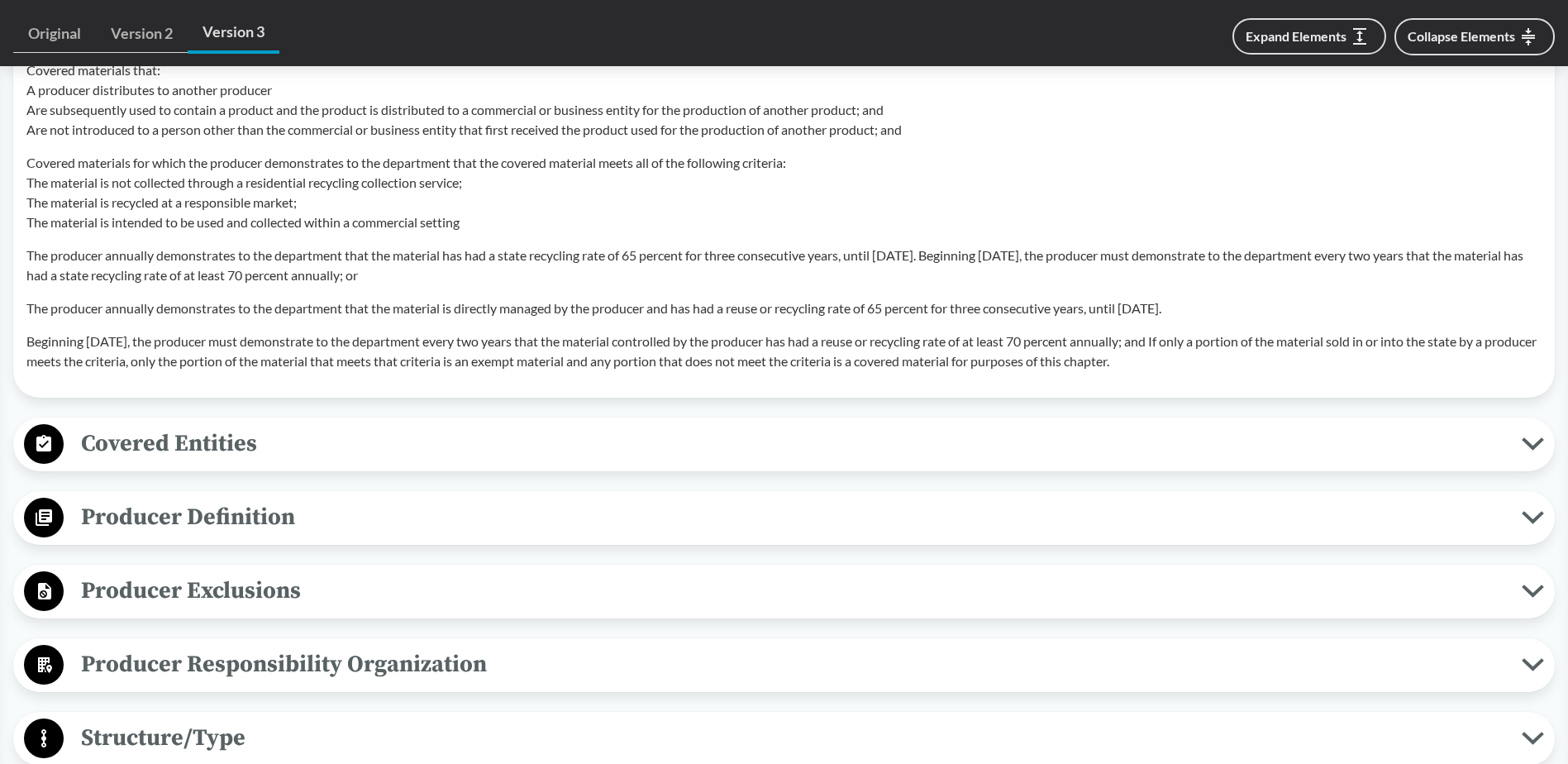
scroll to position [1735, 0]
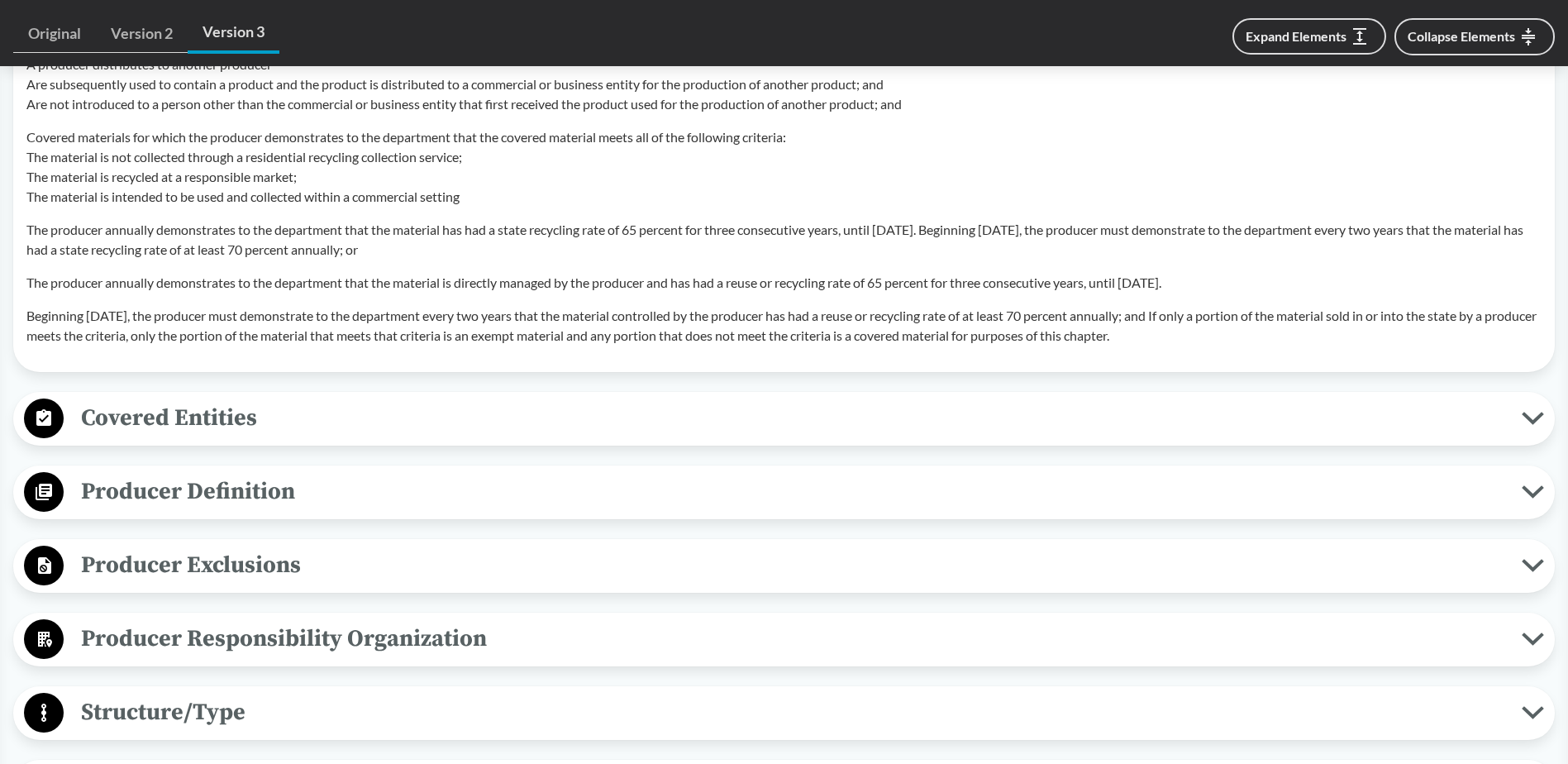
click at [1524, 493] on icon at bounding box center [1533, 491] width 23 height 13
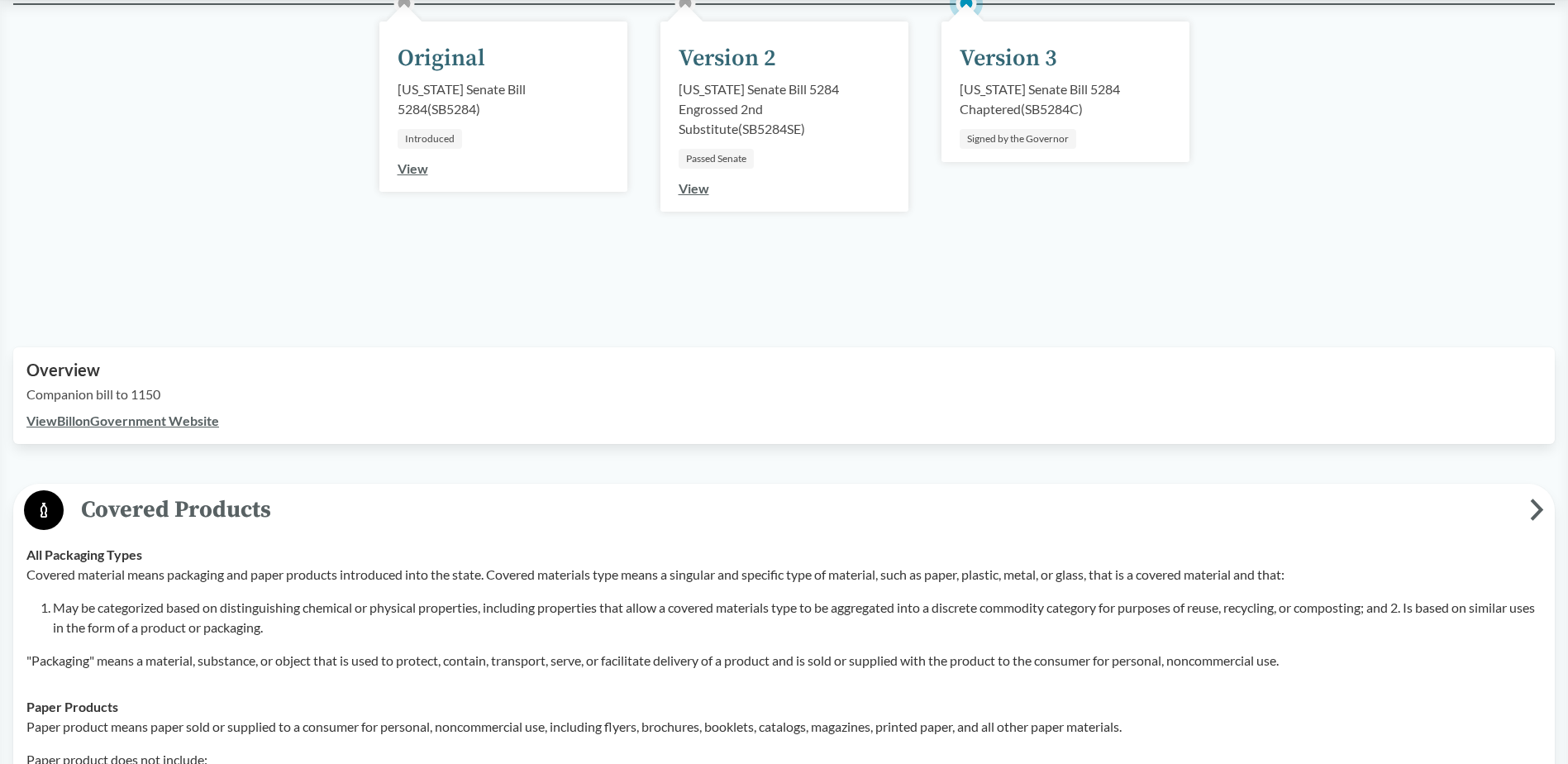
scroll to position [0, 0]
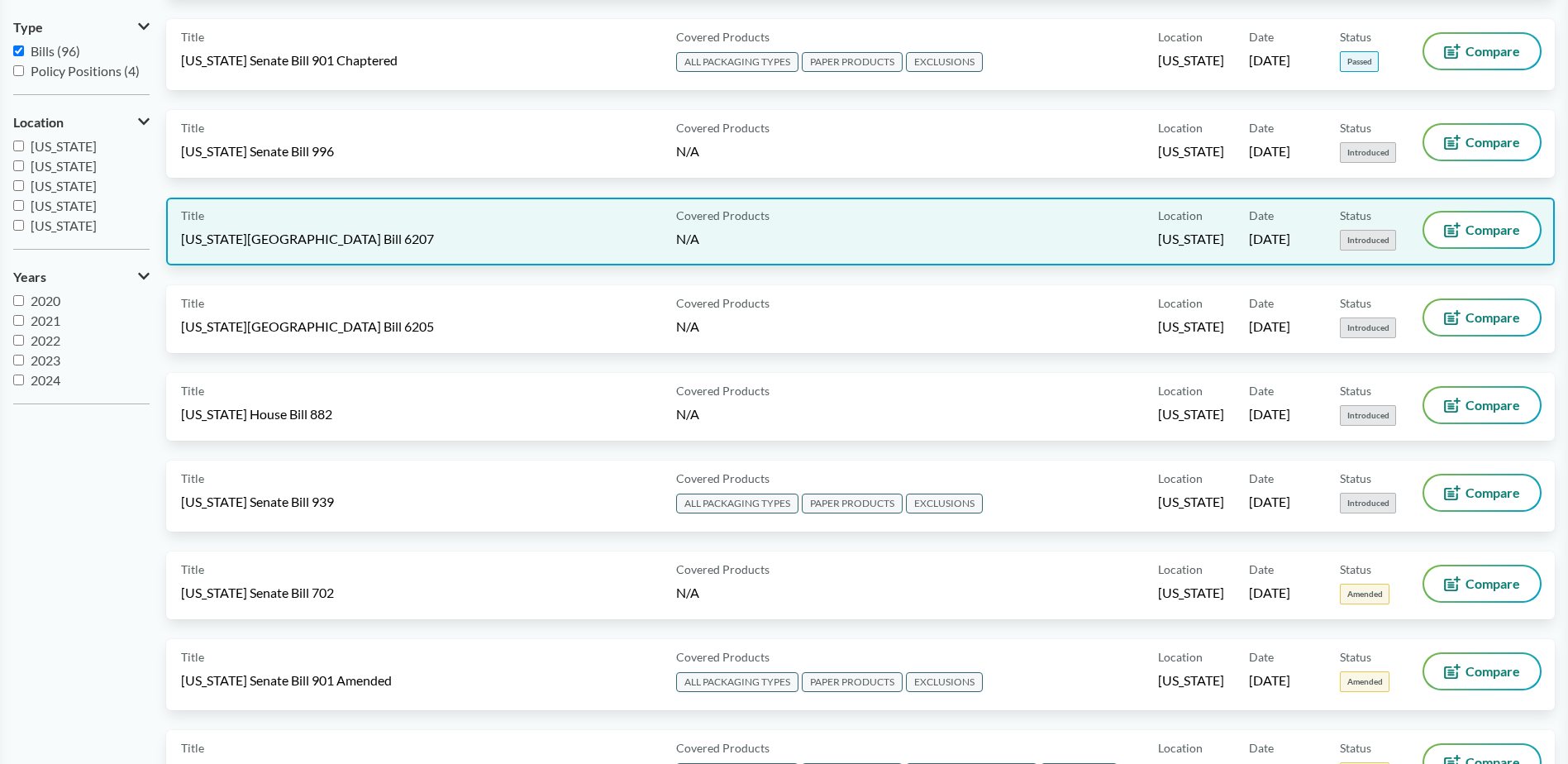
scroll to position [330, 0]
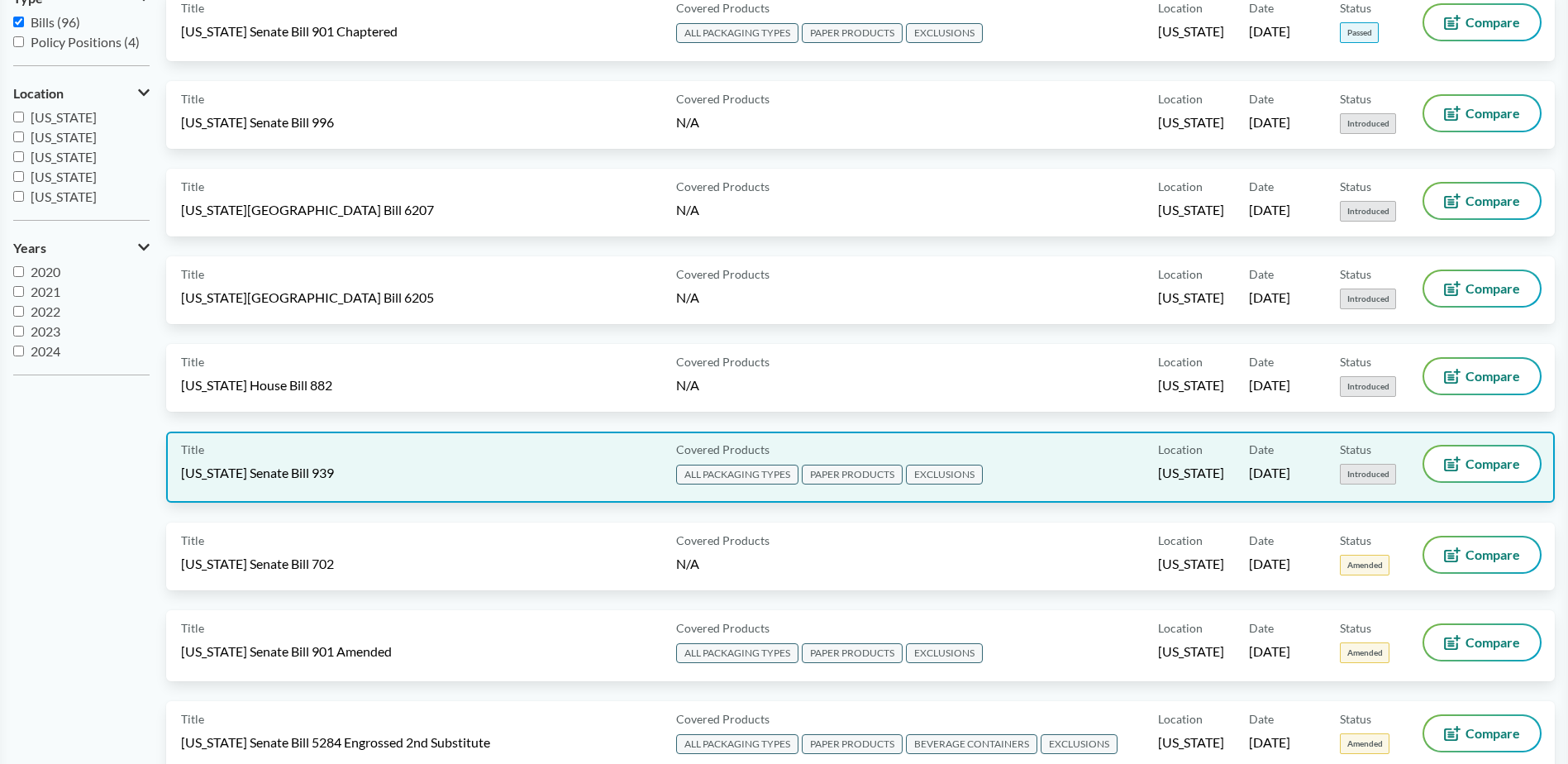
click at [304, 470] on span "[US_STATE] Senate Bill 939" at bounding box center [257, 472] width 152 height 18
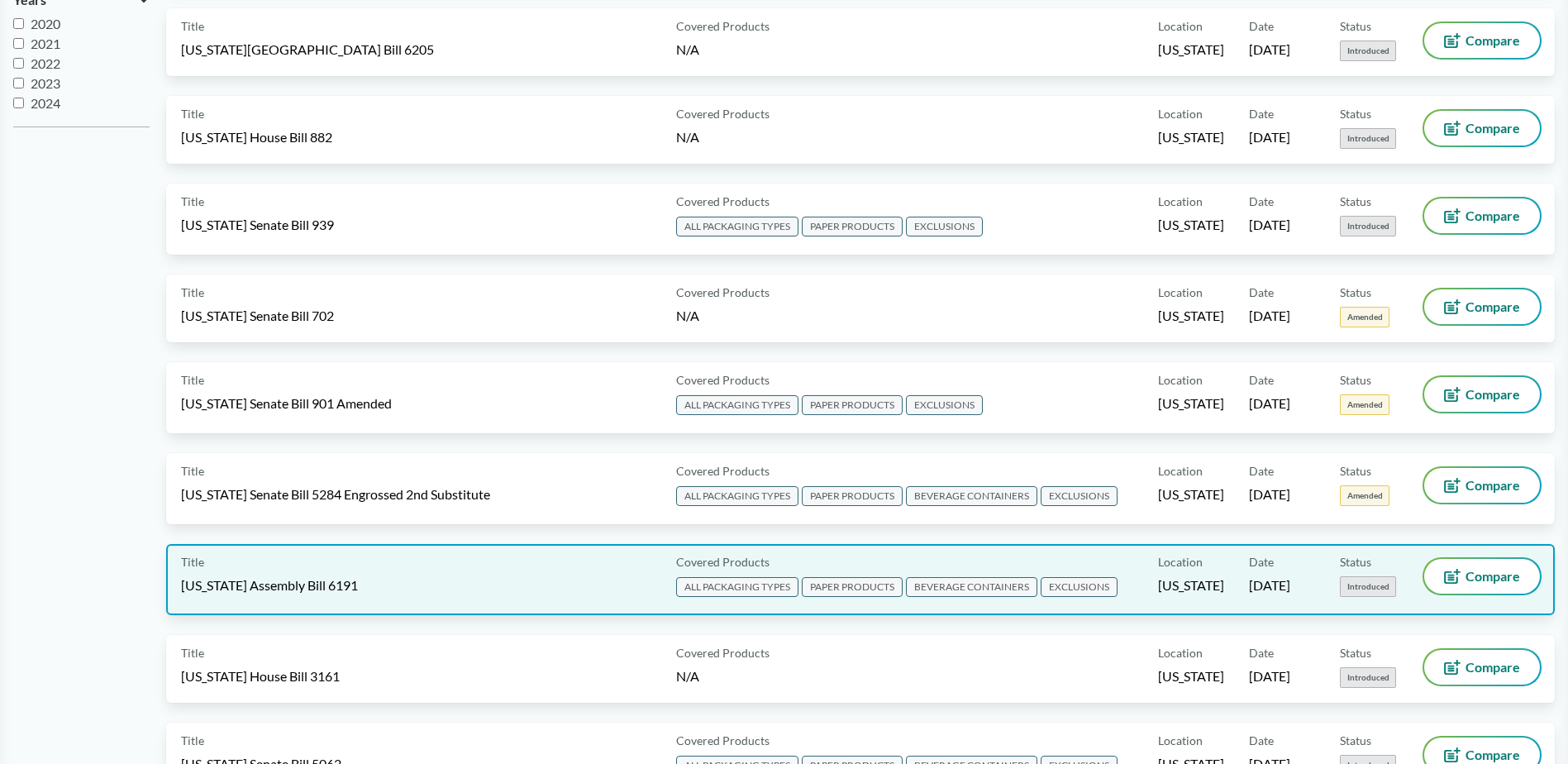
scroll to position [661, 0]
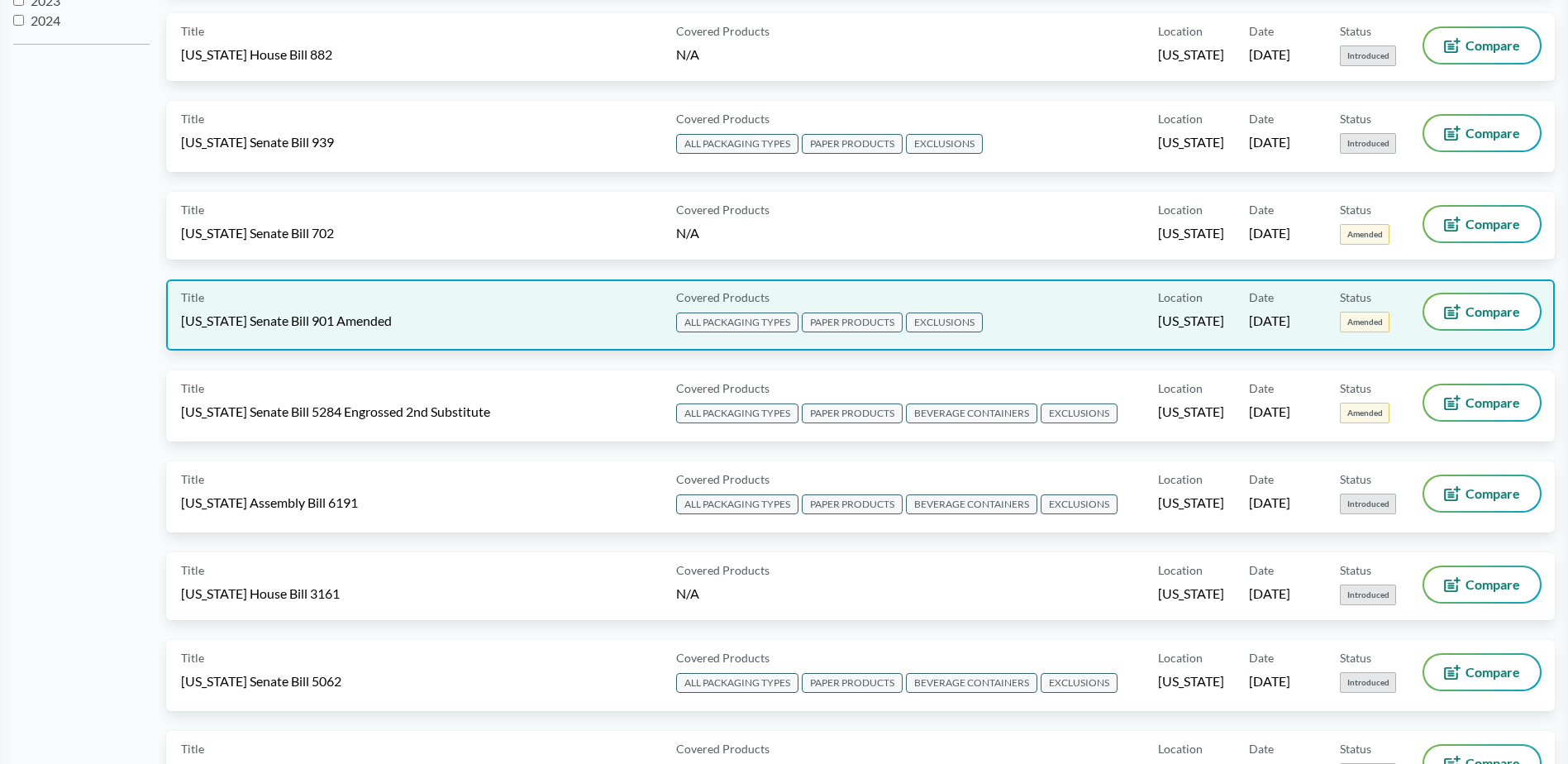
click at [337, 325] on span "[US_STATE] Senate Bill 901 Amended" at bounding box center [286, 321] width 211 height 18
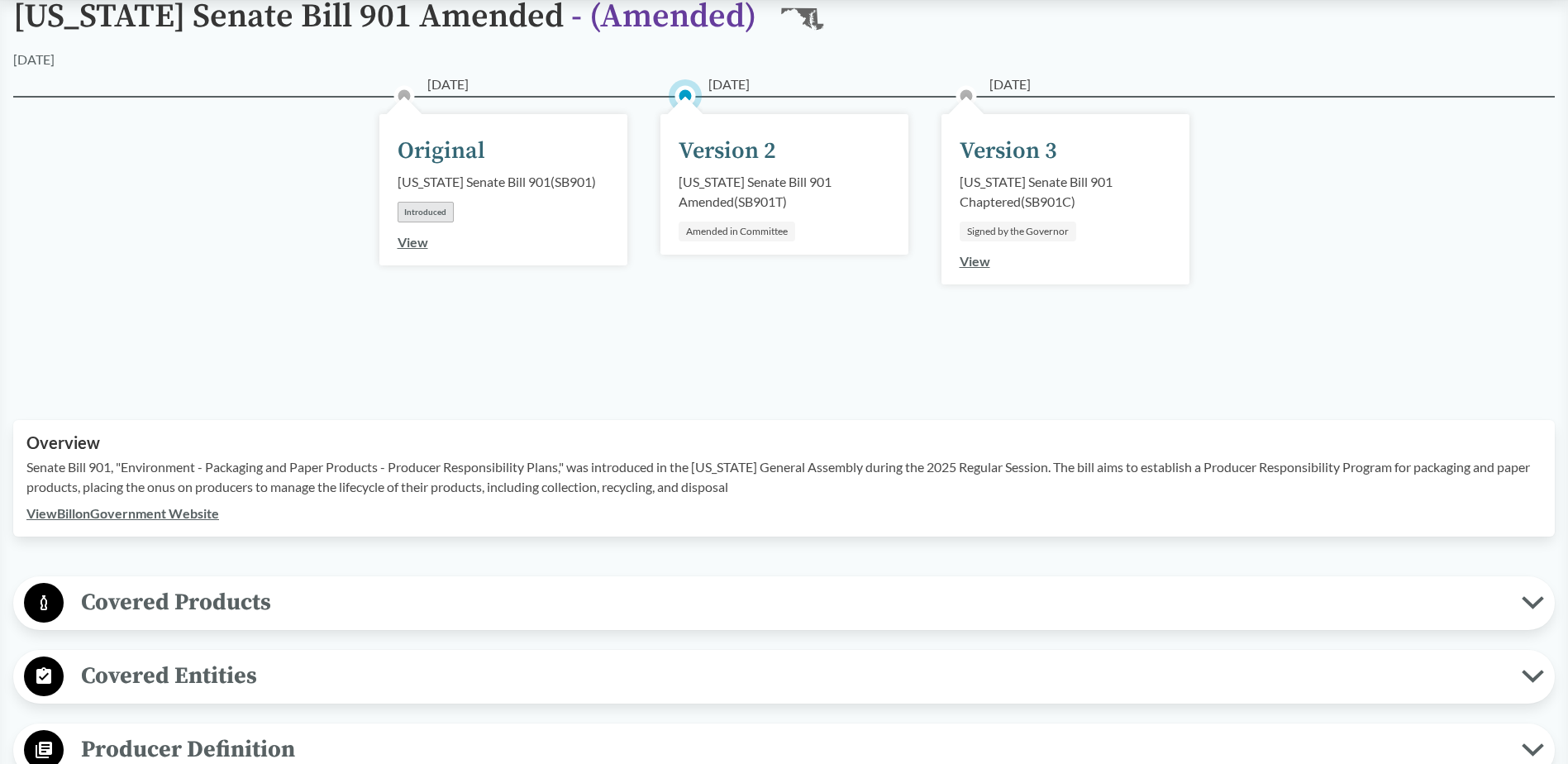
scroll to position [165, 0]
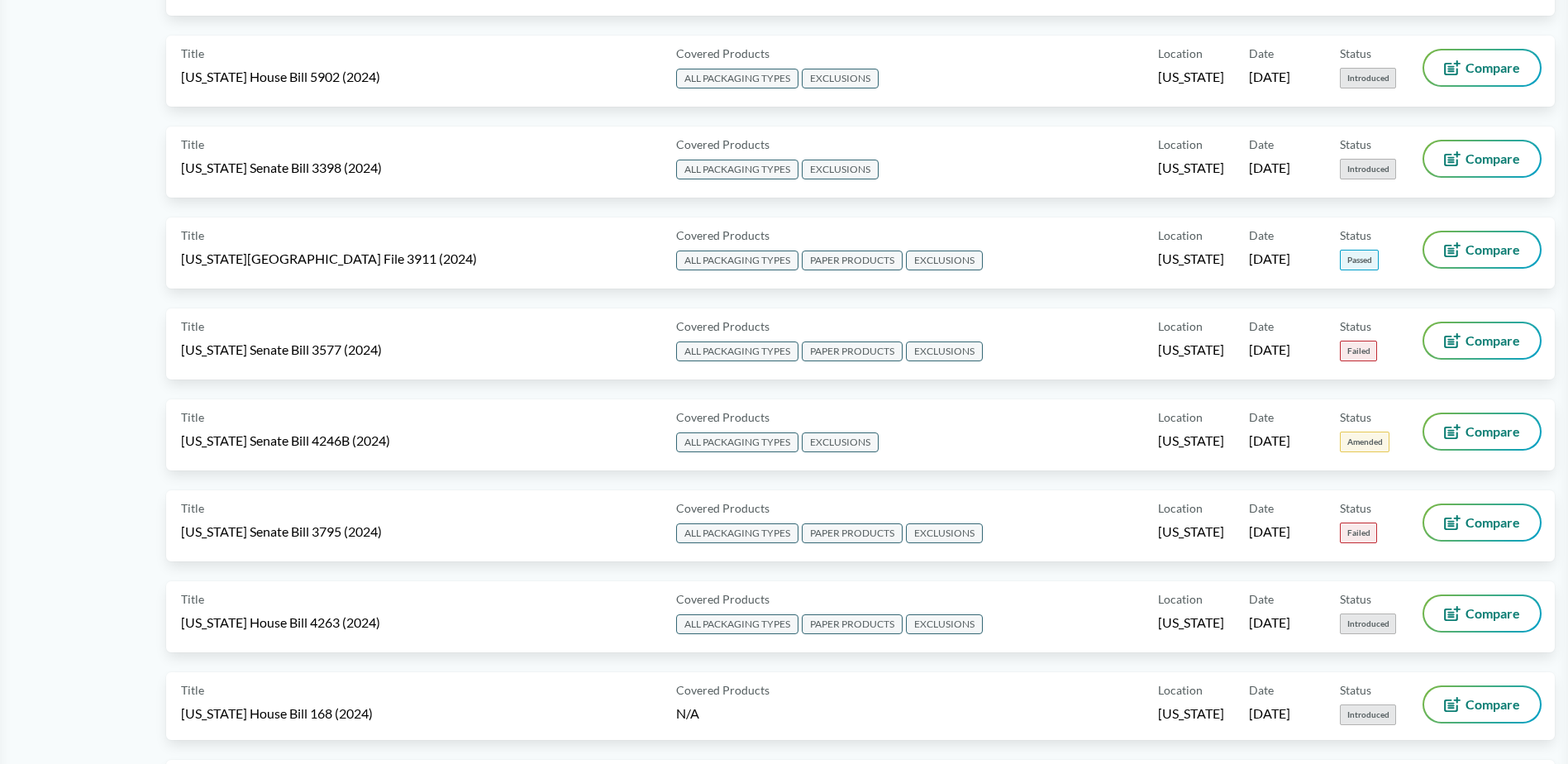
scroll to position [2314, 0]
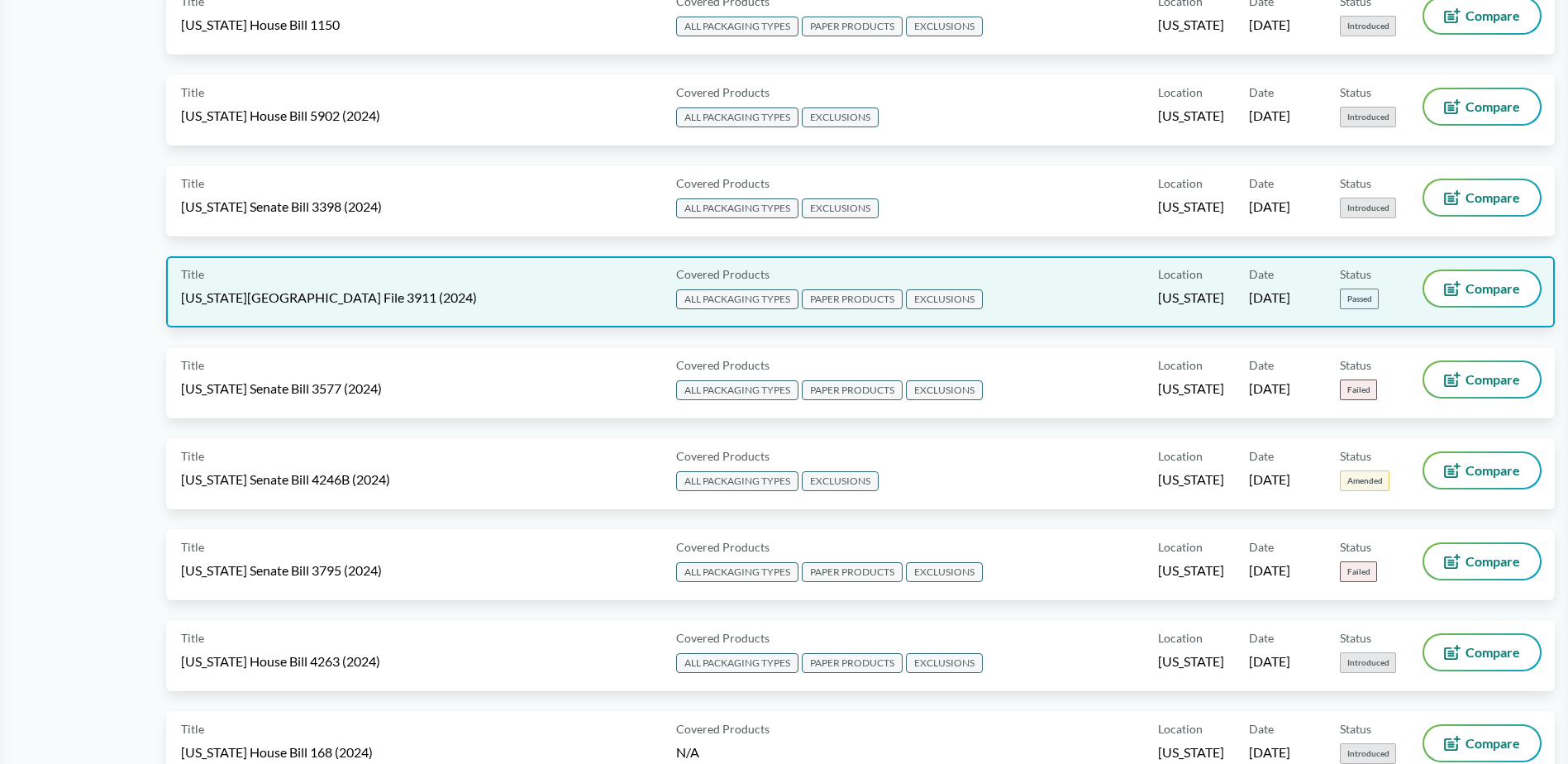
click at [301, 295] on span "[US_STATE][GEOGRAPHIC_DATA] File 3911 (2024)" at bounding box center [329, 297] width 296 height 18
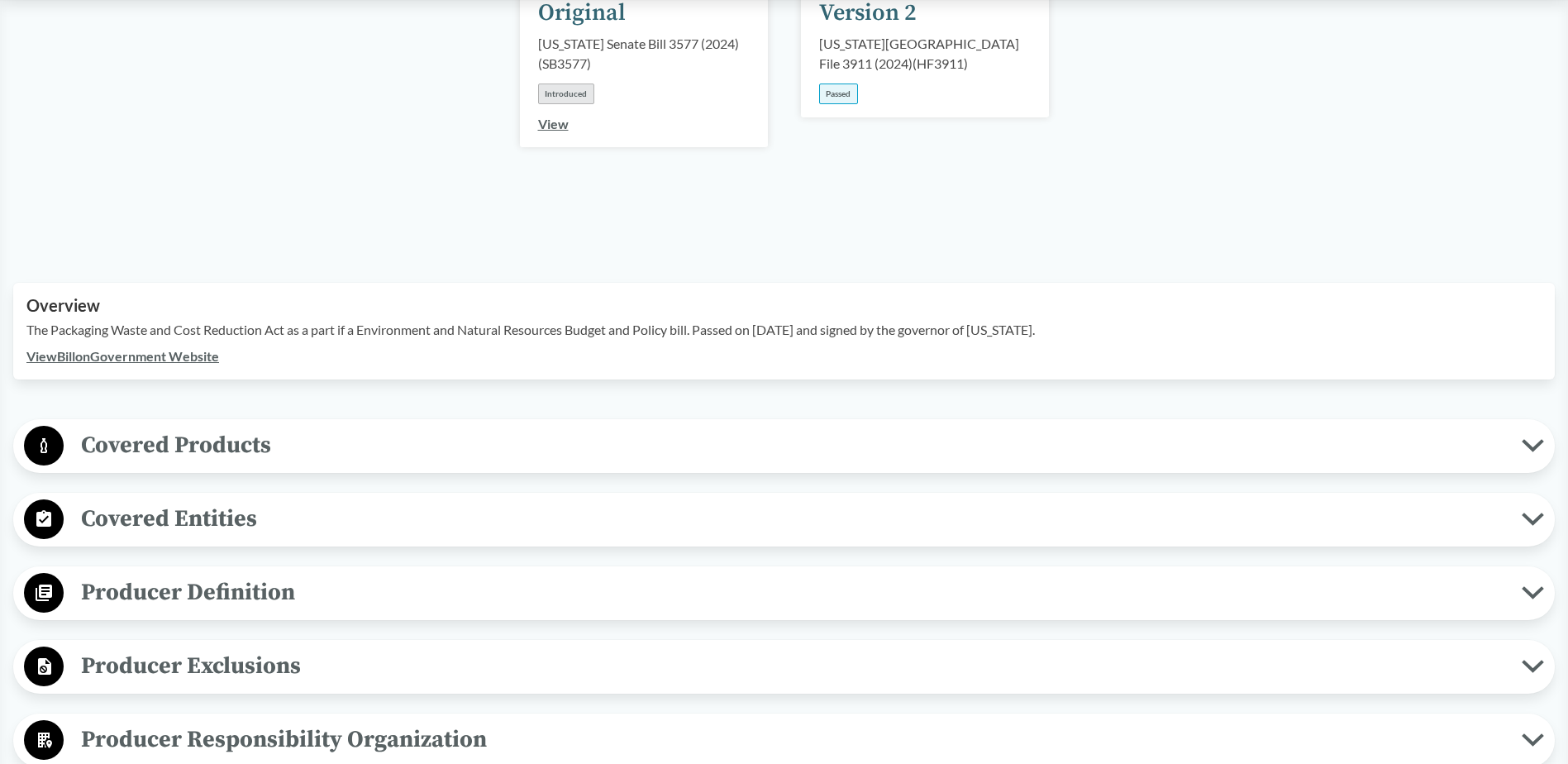
scroll to position [330, 0]
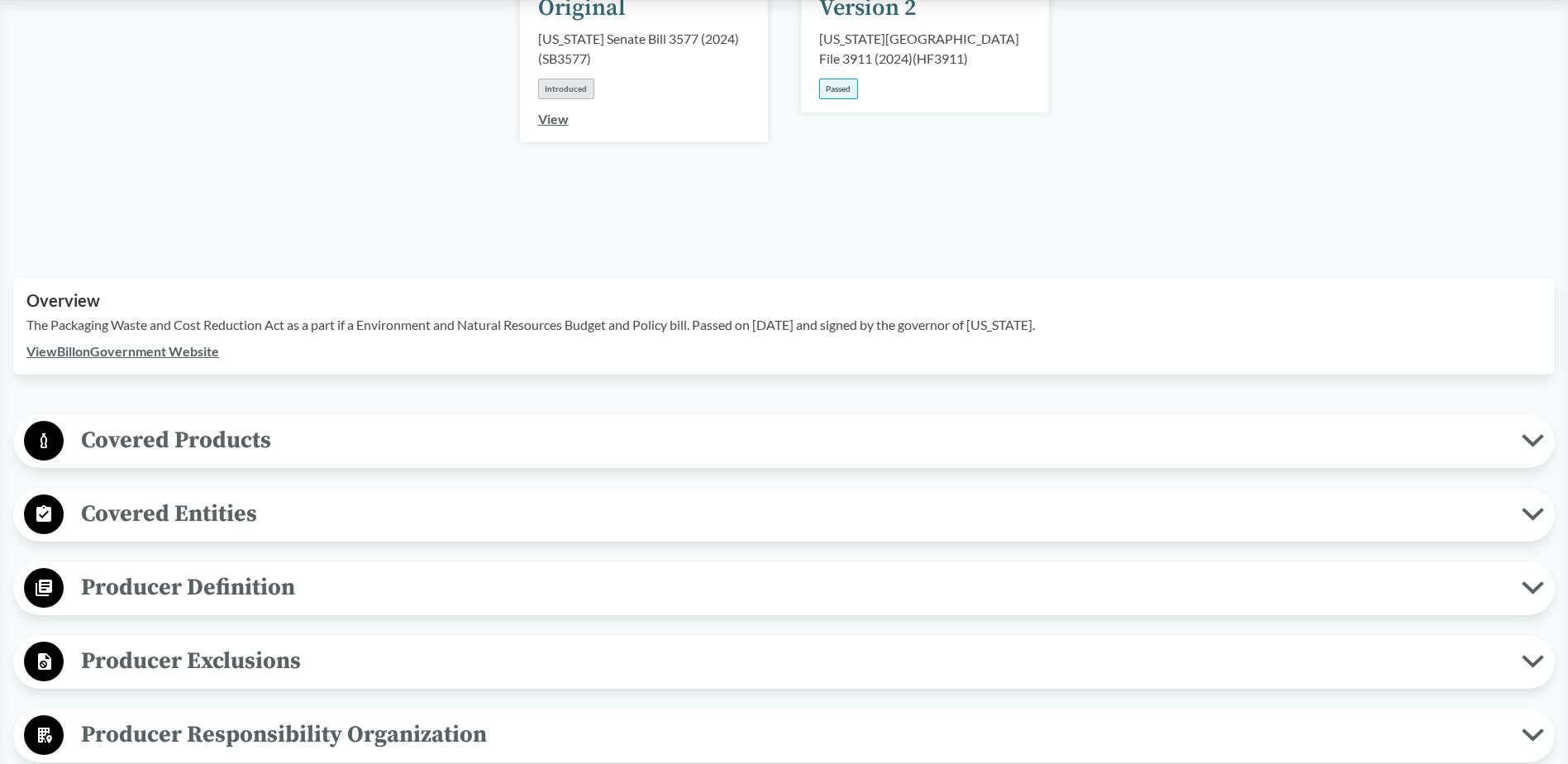
click at [1530, 434] on icon at bounding box center [1533, 440] width 23 height 13
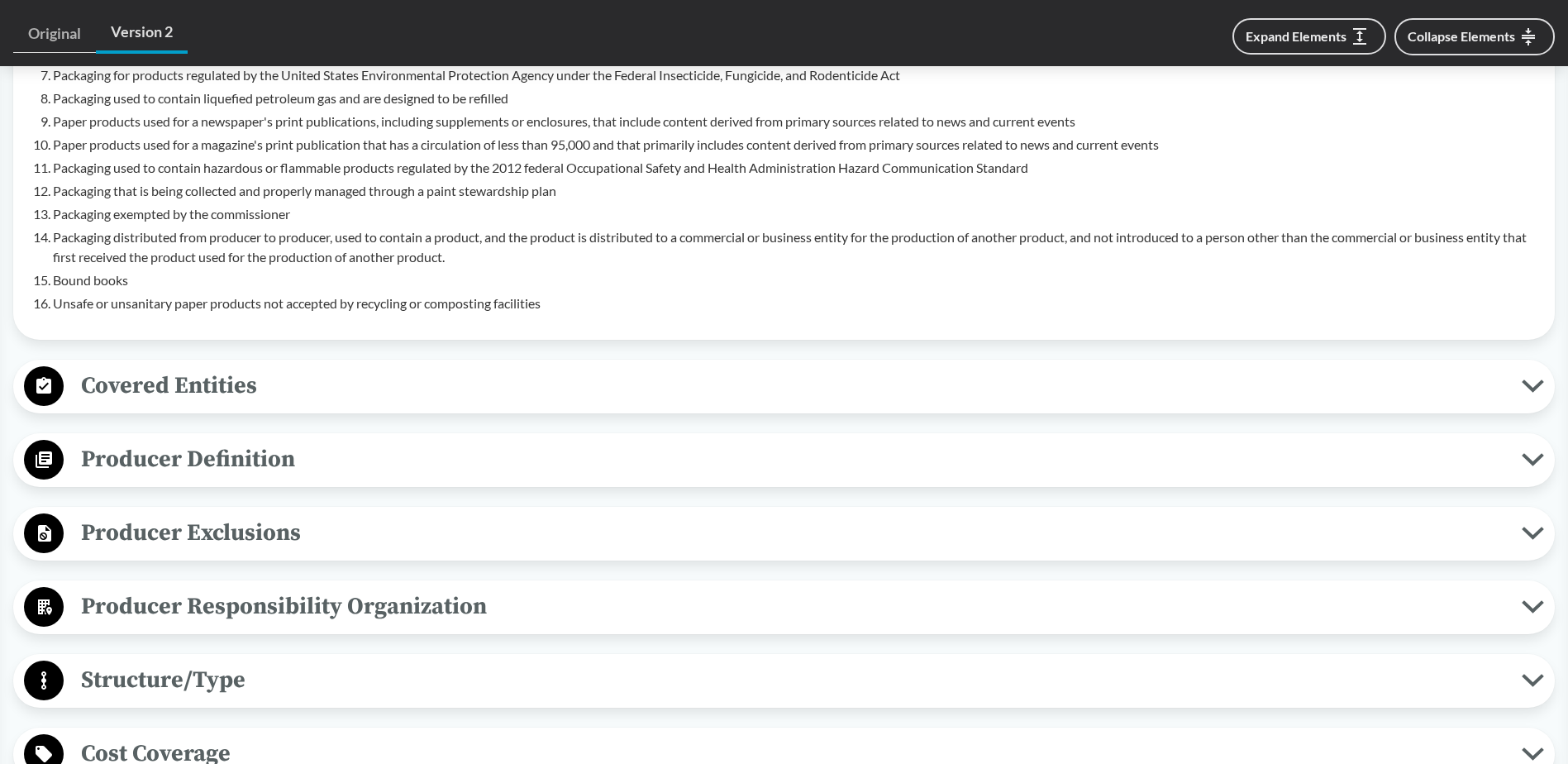
scroll to position [1157, 0]
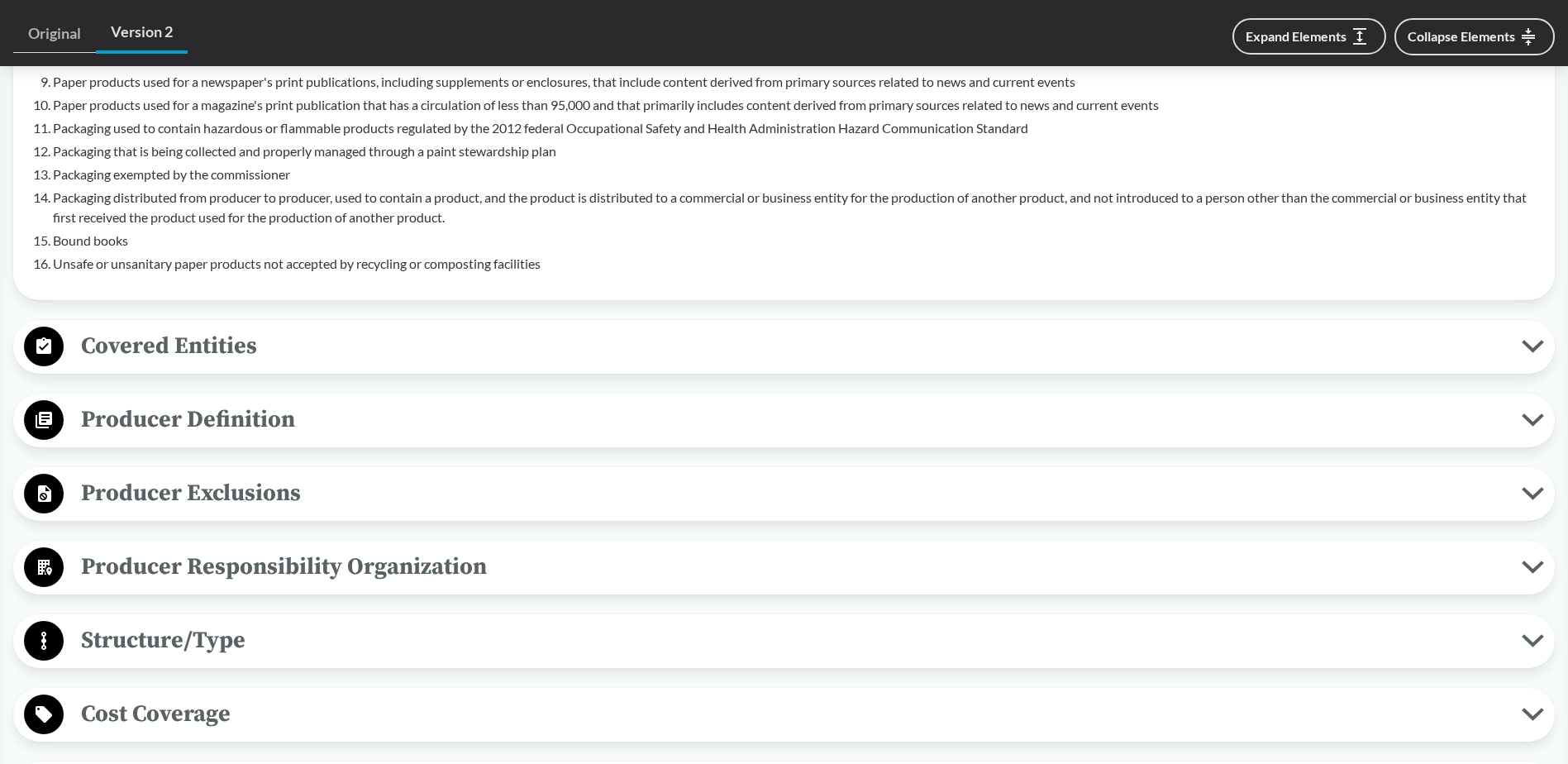
click at [1506, 548] on span "Producer Responsibility Organization" at bounding box center [793, 566] width 1458 height 37
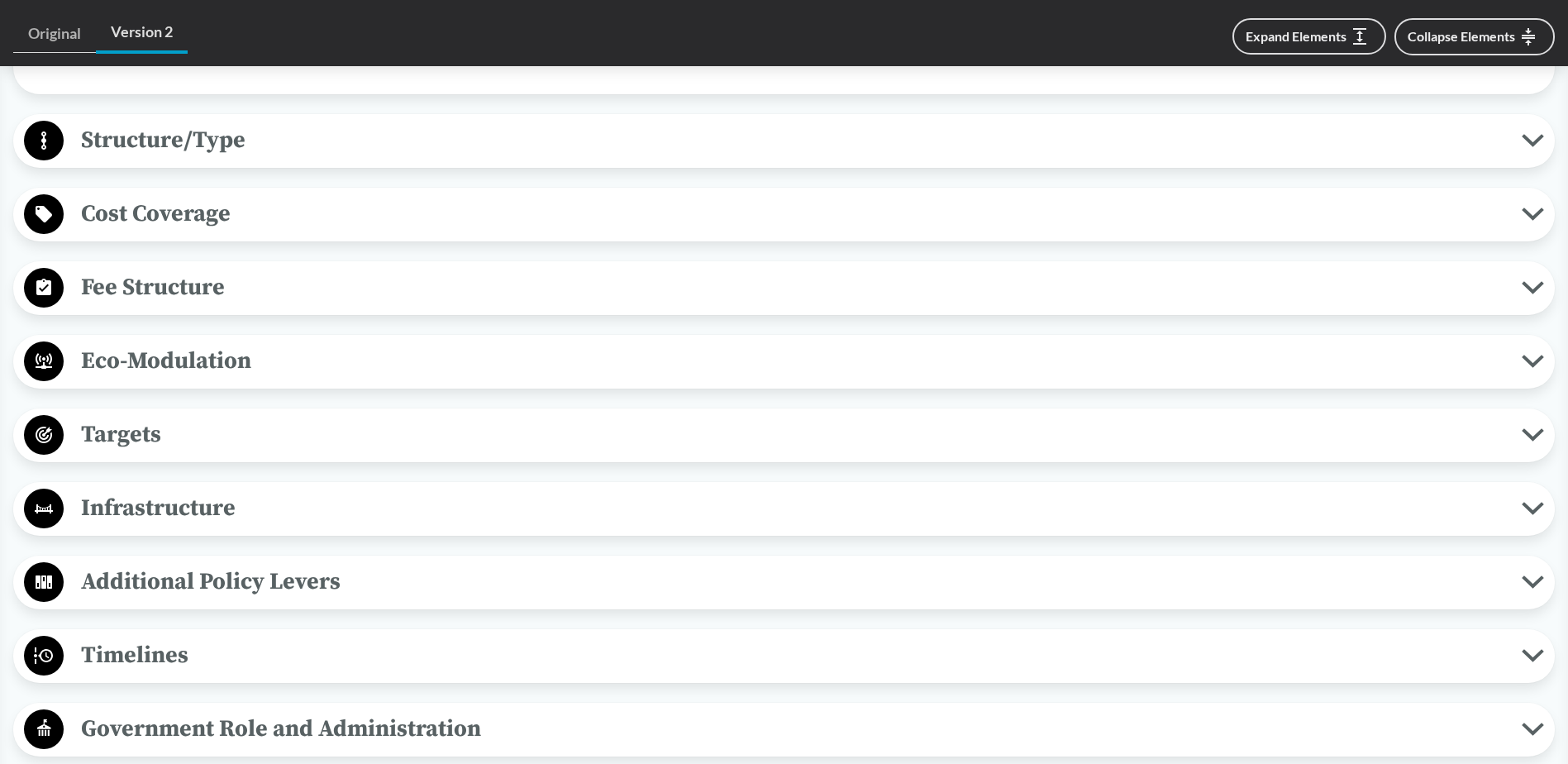
scroll to position [1901, 0]
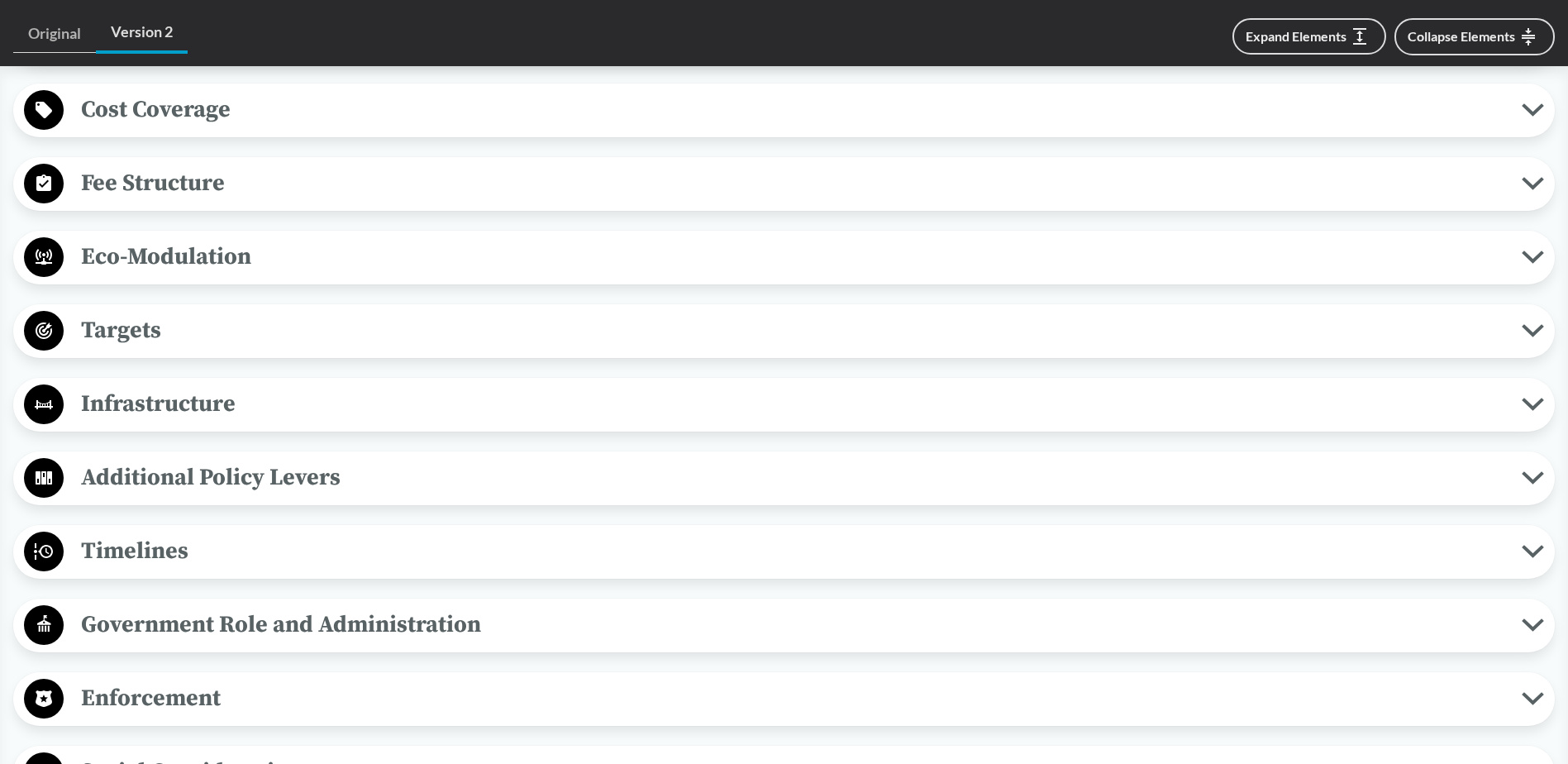
click at [1536, 531] on button "Timelines" at bounding box center [784, 552] width 1531 height 42
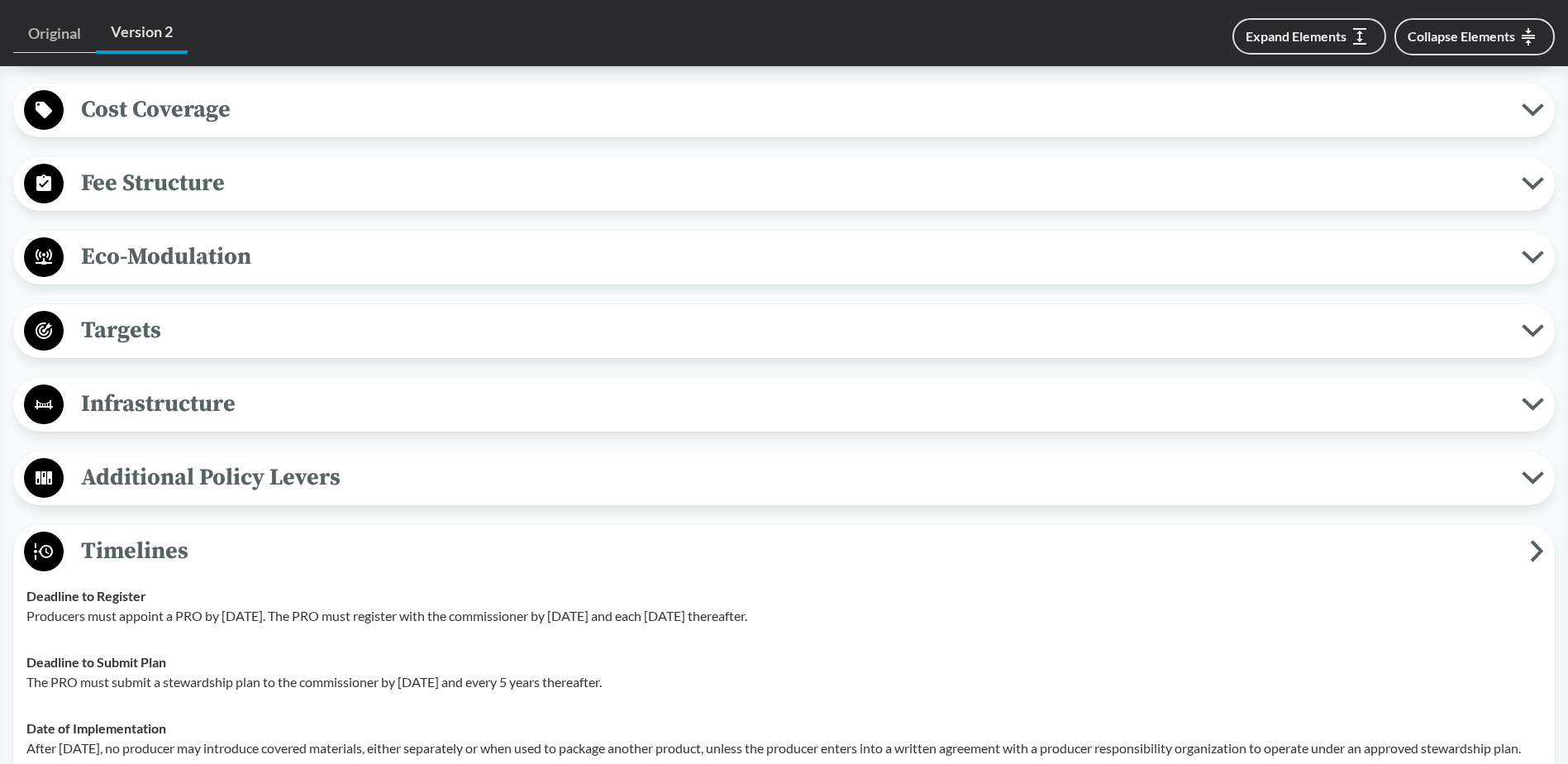
click at [1537, 540] on icon at bounding box center [1538, 551] width 14 height 23
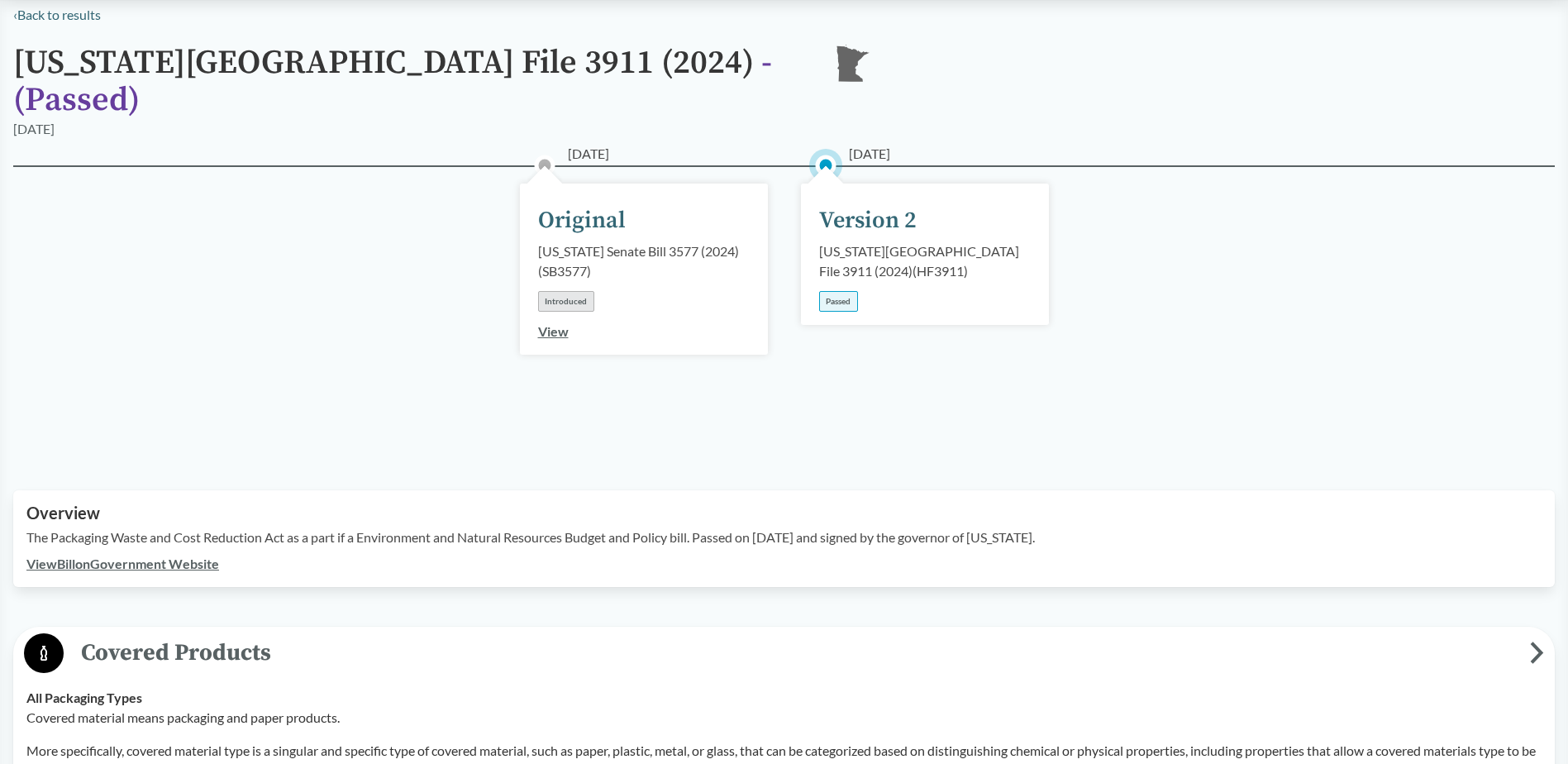
scroll to position [0, 0]
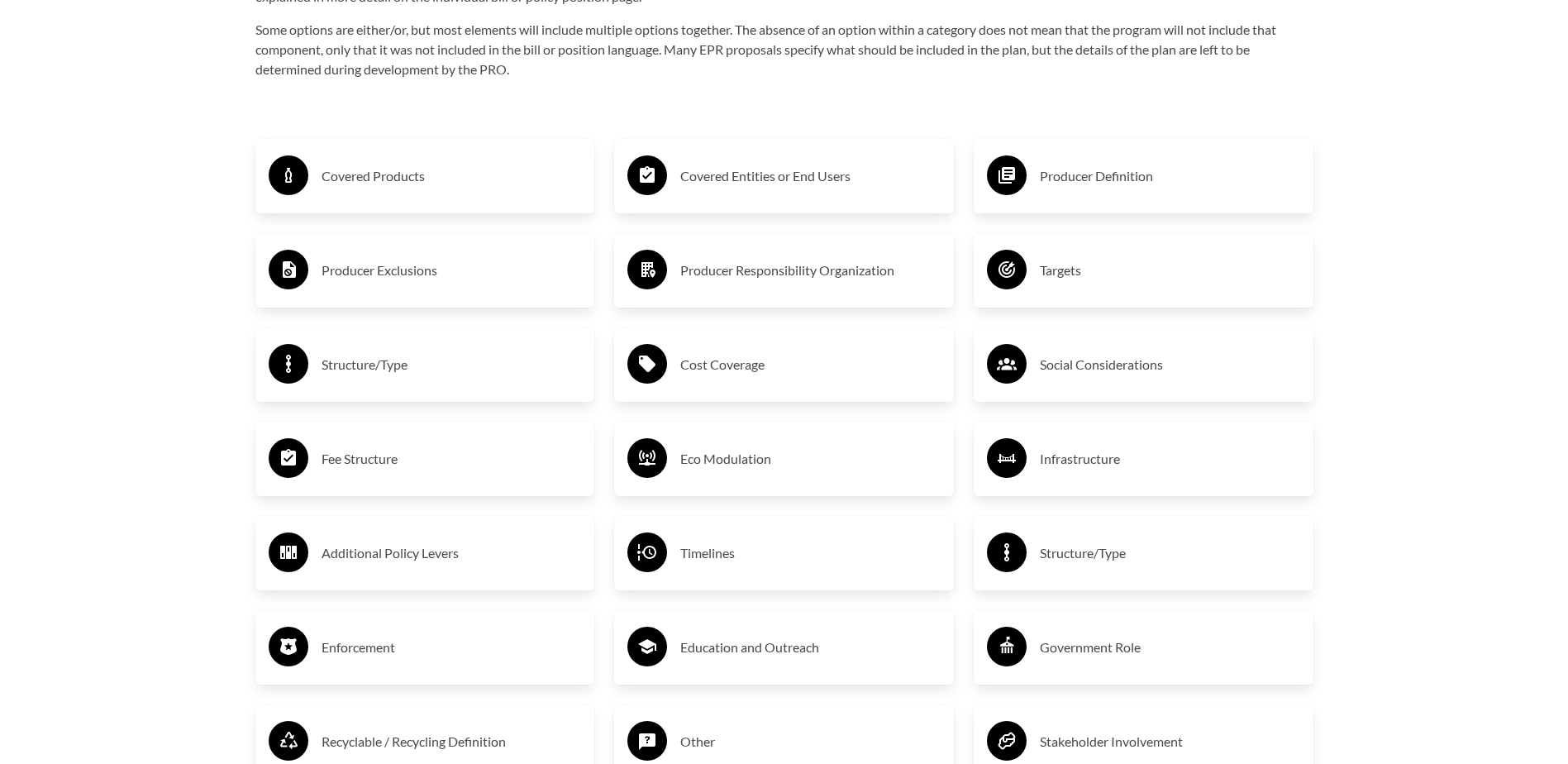
scroll to position [2892, 0]
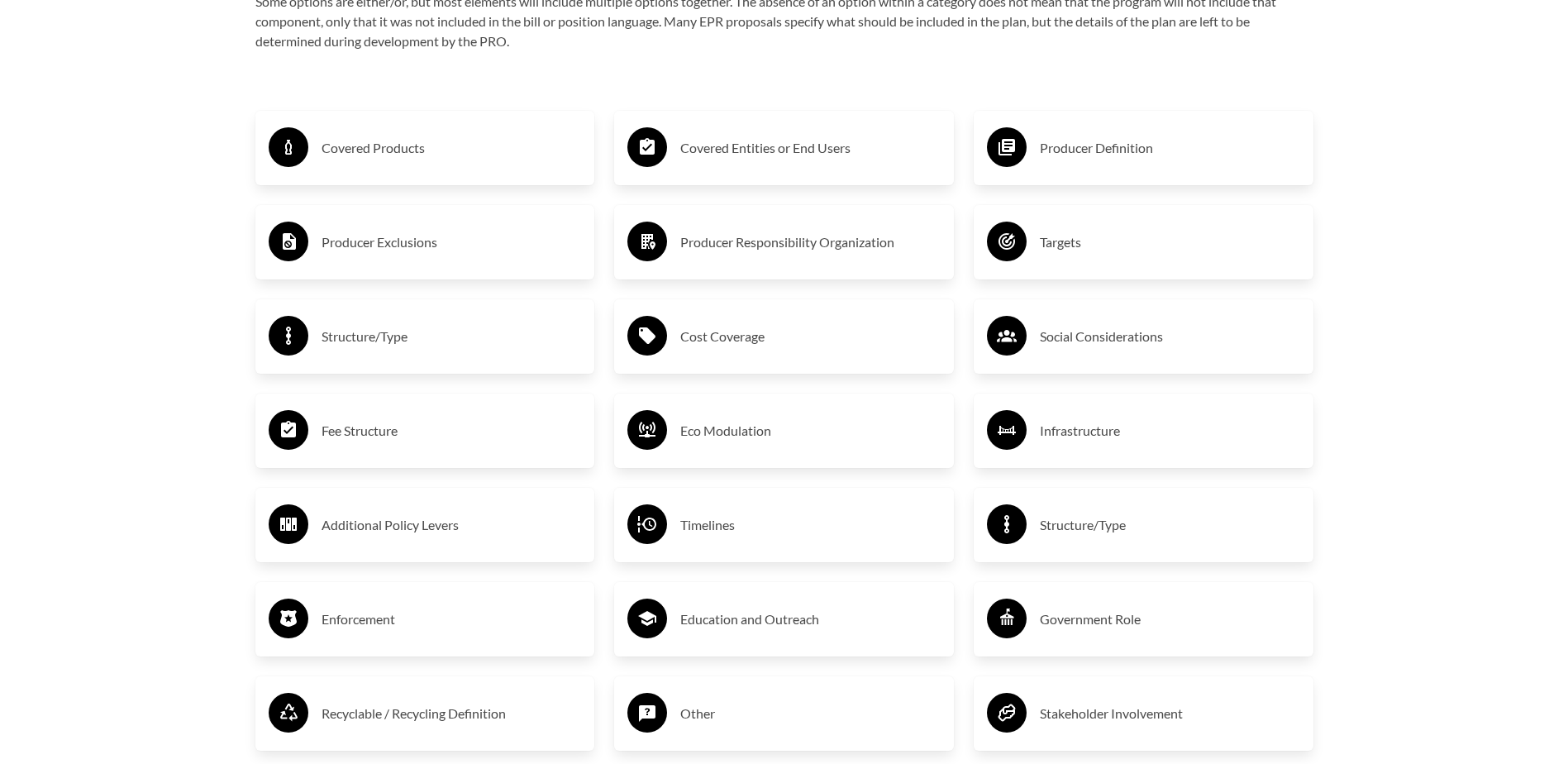
click at [370, 442] on h3 "Fee Structure" at bounding box center [452, 430] width 261 height 27
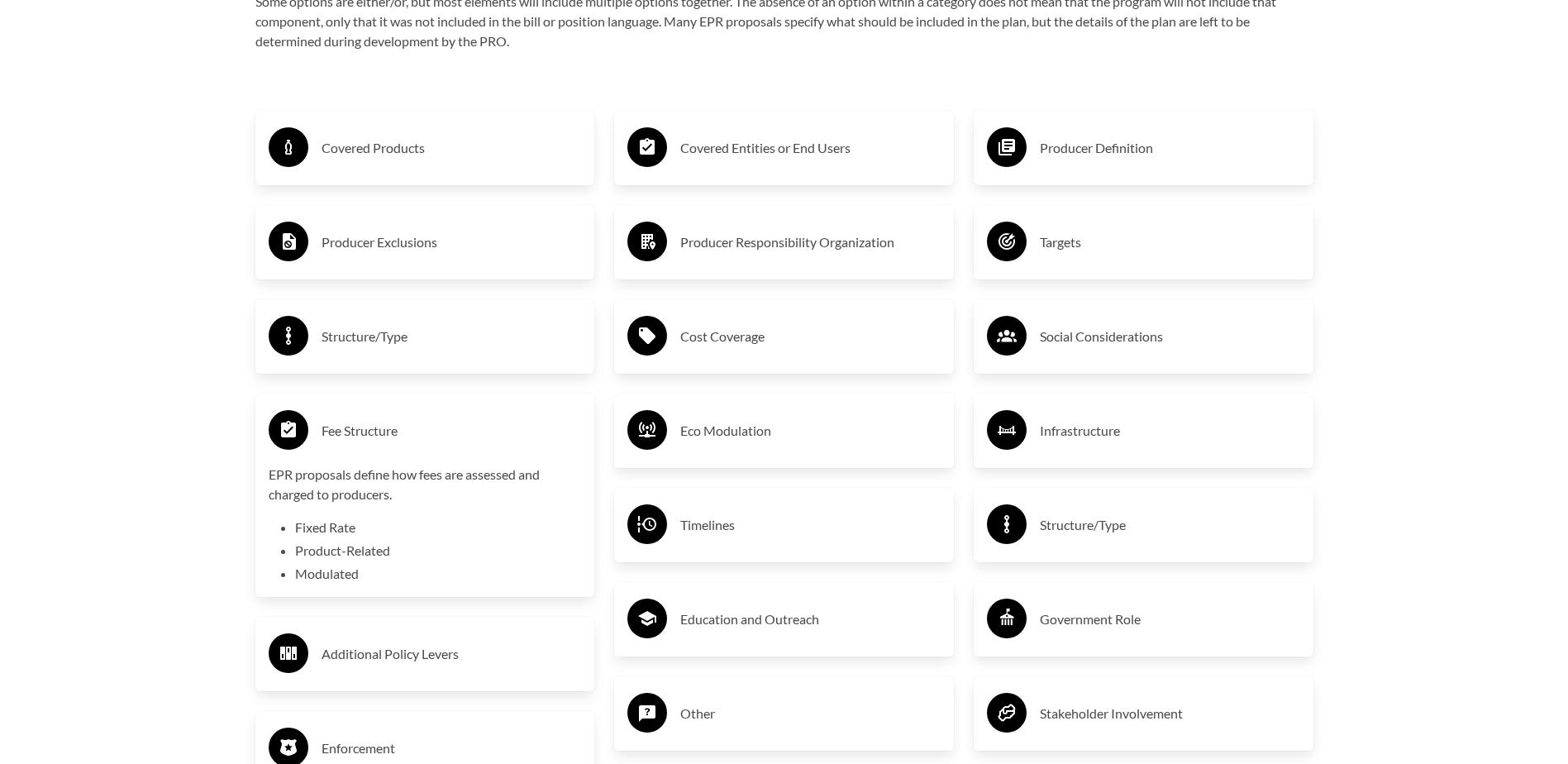
click at [367, 438] on h3 "Fee Structure" at bounding box center [452, 430] width 261 height 27
